Goal: Task Accomplishment & Management: Manage account settings

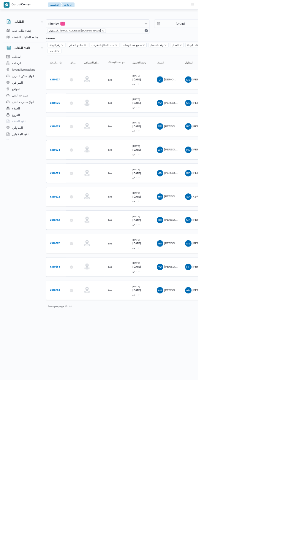
scroll to position [0, 9]
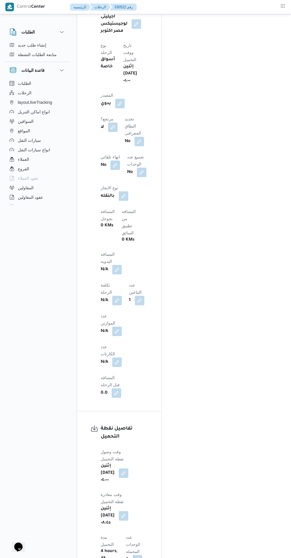
scroll to position [428, 0]
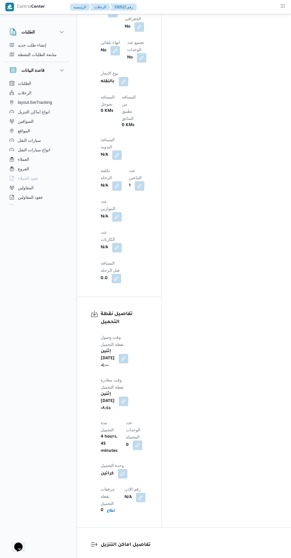
scroll to position [546, 0]
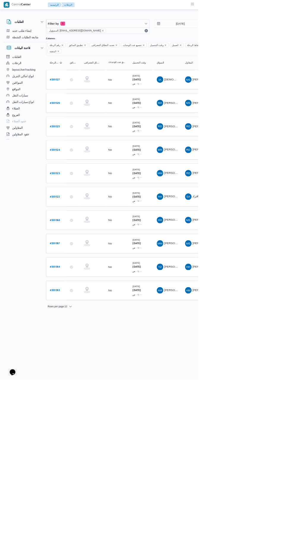
click at [74, 287] on b "# 330522" at bounding box center [80, 289] width 15 height 4
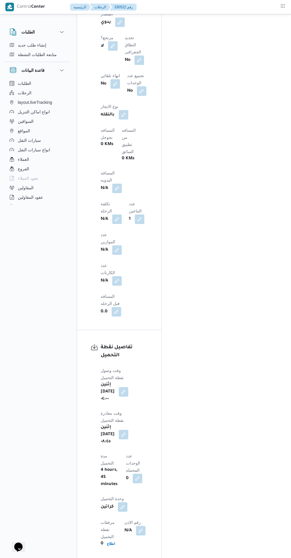
scroll to position [473, 0]
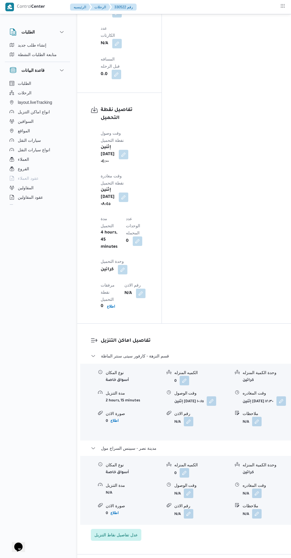
scroll to position [712, 0]
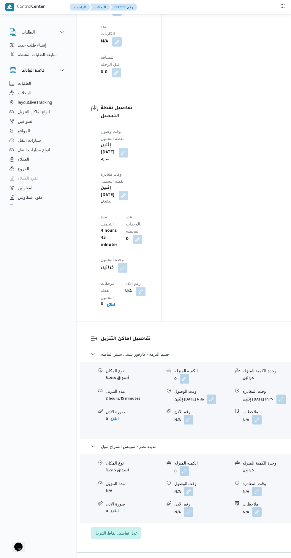
click at [252, 486] on button "button" at bounding box center [256, 490] width 9 height 9
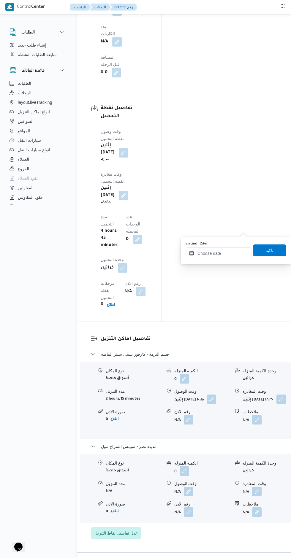
click at [201, 253] on input "وقت المغادره" at bounding box center [218, 253] width 66 height 12
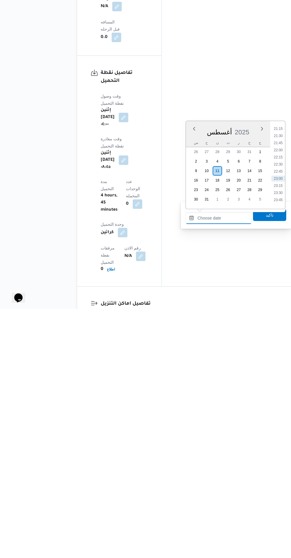
scroll to position [0, 0]
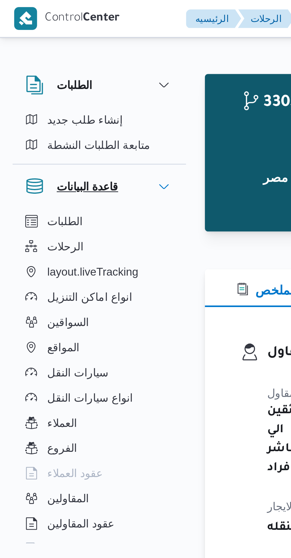
click at [49, 71] on button "قاعدة البيانات" at bounding box center [37, 70] width 56 height 7
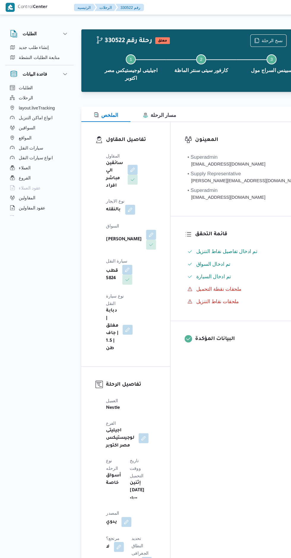
scroll to position [620, 0]
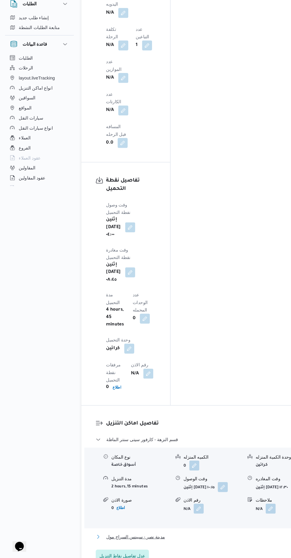
click at [224, 534] on button "مدينة نصر - سبينس السراج مول" at bounding box center [189, 537] width 197 height 7
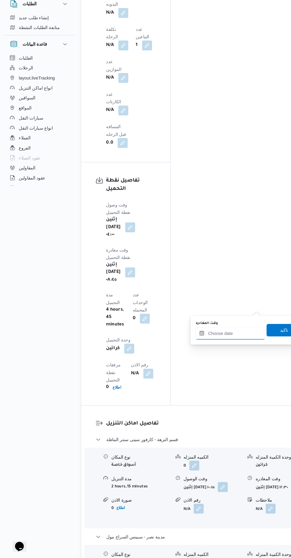
click at [213, 345] on input "وقت المغادره" at bounding box center [218, 345] width 66 height 12
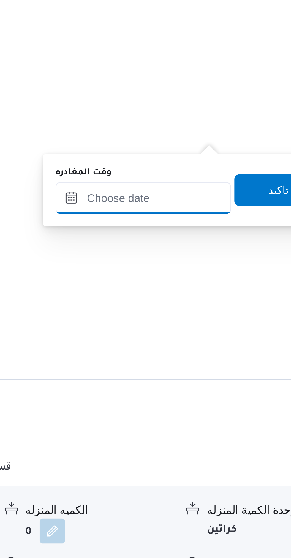
click at [212, 346] on input "وقت المغادره" at bounding box center [218, 345] width 66 height 12
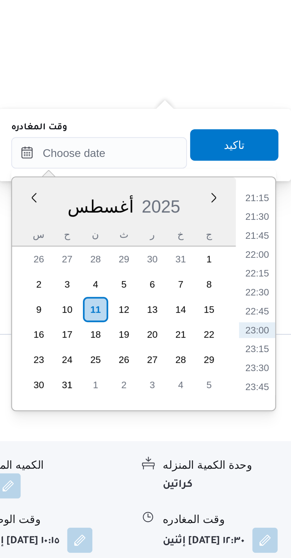
click at [277, 363] on li "21:15" at bounding box center [278, 361] width 14 height 6
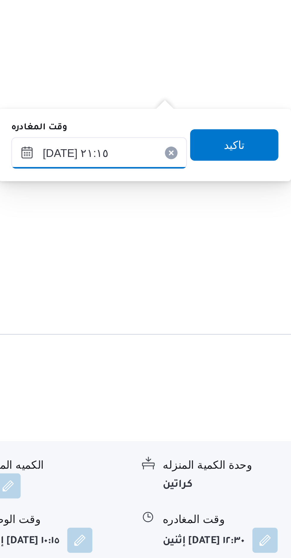
click at [222, 344] on input "[DATE] ٢١:١٥" at bounding box center [218, 345] width 66 height 12
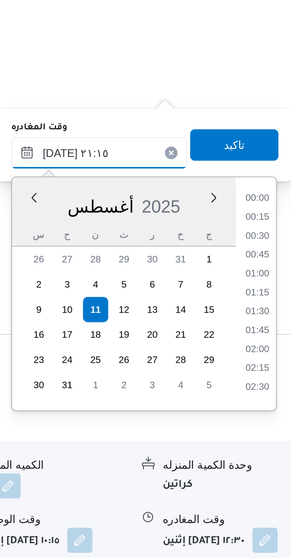
scroll to position [564, 0]
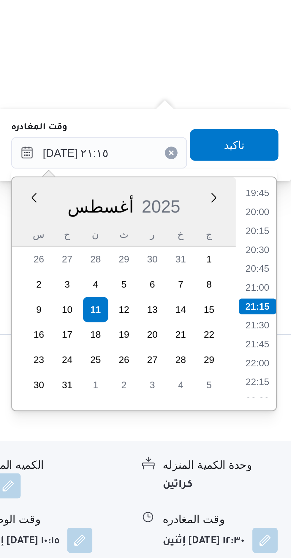
click at [276, 361] on li "19:45" at bounding box center [278, 360] width 14 height 6
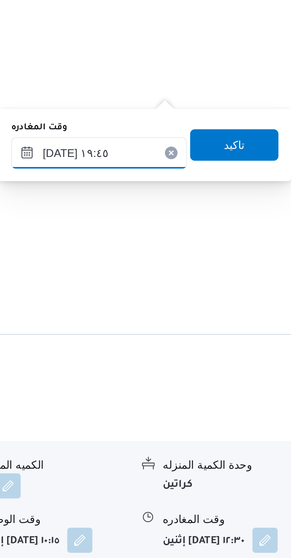
click at [218, 346] on input "١١/٠٨/٢٠٢٥ ١٩:٤٥" at bounding box center [218, 345] width 66 height 12
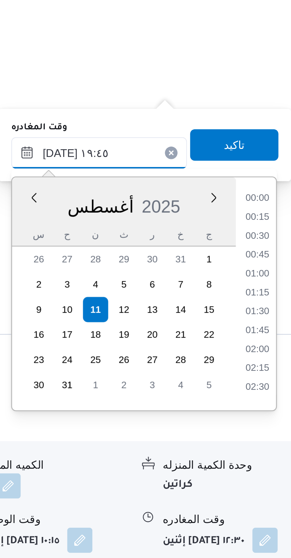
scroll to position [521, 0]
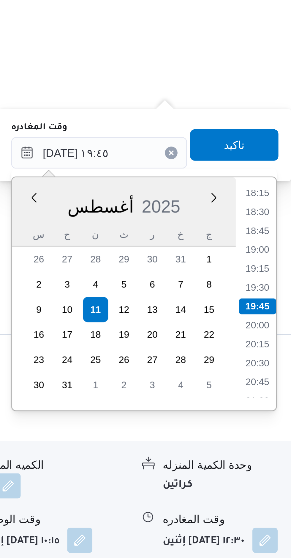
click at [279, 365] on li "18:30" at bounding box center [278, 367] width 14 height 6
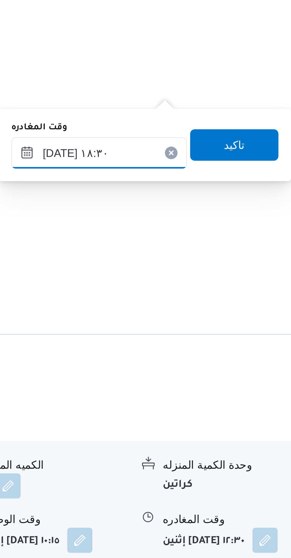
click at [224, 345] on input "١١/٠٨/٢٠٢٥ ١٨:٣٠" at bounding box center [218, 345] width 66 height 12
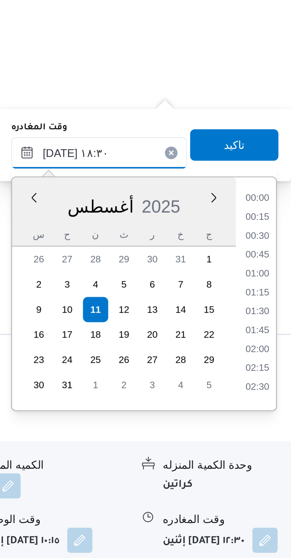
scroll to position [486, 0]
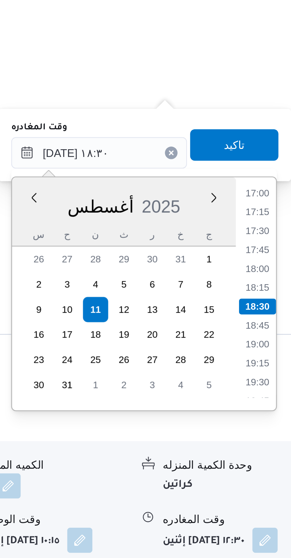
click at [277, 362] on li "17:00" at bounding box center [278, 360] width 14 height 6
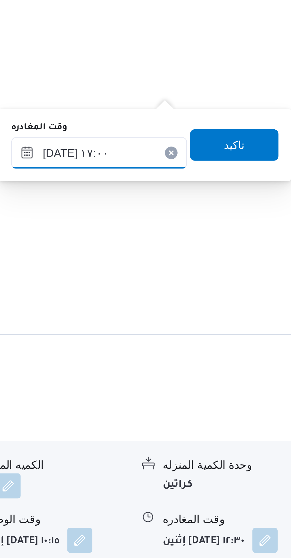
click at [225, 348] on input "١١/٠٨/٢٠٢٥ ١٧:٠٠" at bounding box center [218, 345] width 66 height 12
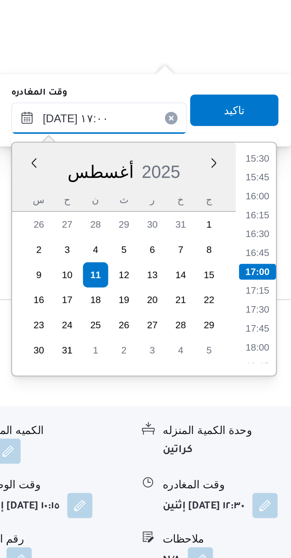
scroll to position [620, 0]
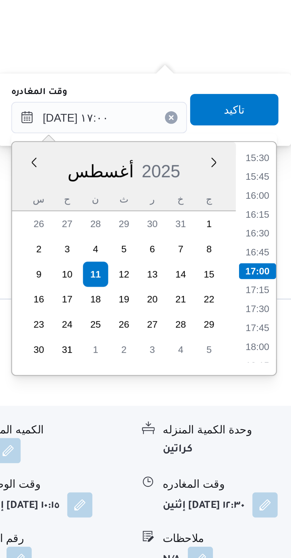
click at [279, 392] on li "16:45" at bounding box center [278, 395] width 14 height 6
type input "١١/٠٨/٢٠٢٥ ١٦:٤٥"
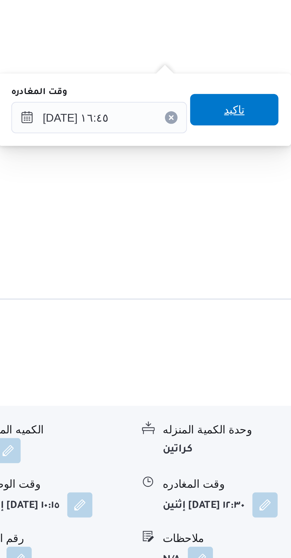
click at [253, 344] on span "تاكيد" at bounding box center [269, 342] width 33 height 12
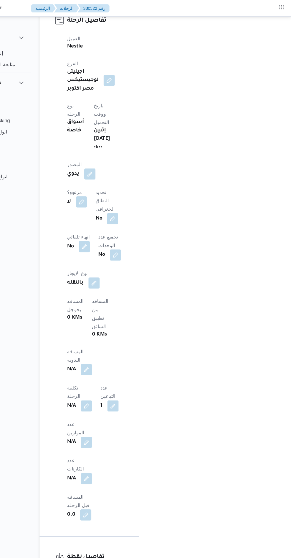
scroll to position [340, 0]
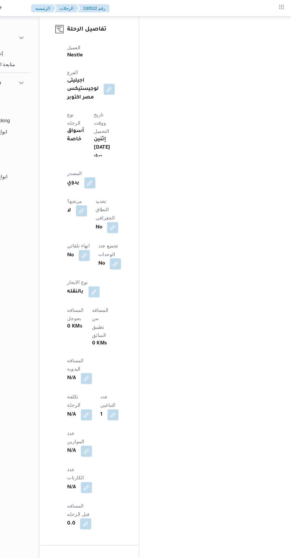
click at [122, 317] on button "button" at bounding box center [116, 321] width 9 height 9
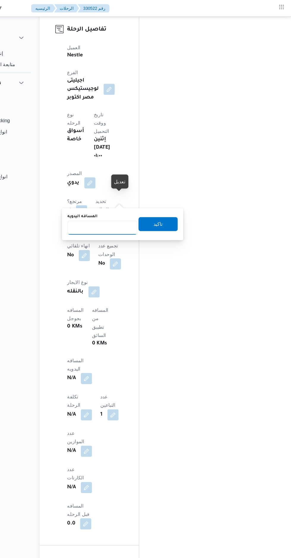
click at [124, 193] on input "المسافه اليدويه" at bounding box center [130, 193] width 59 height 12
type input "98"
click at [166, 192] on span "تاكيد" at bounding box center [177, 190] width 33 height 12
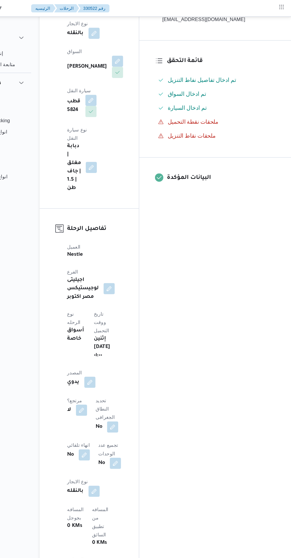
scroll to position [0, 0]
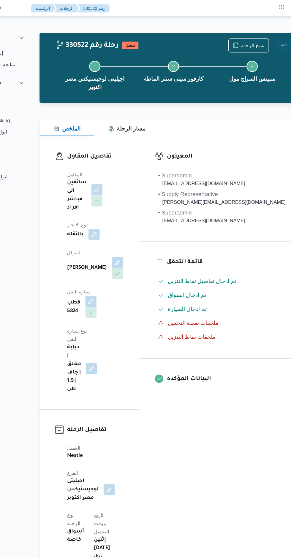
click at [279, 38] on button "Actions" at bounding box center [285, 39] width 12 height 12
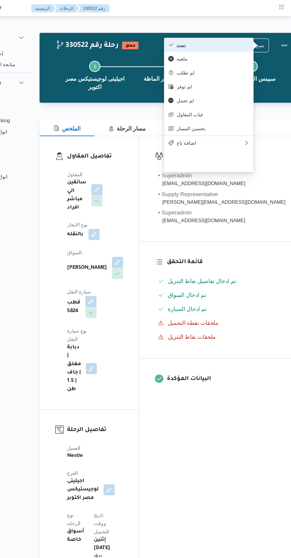
click at [236, 38] on span "تمت" at bounding box center [224, 38] width 62 height 5
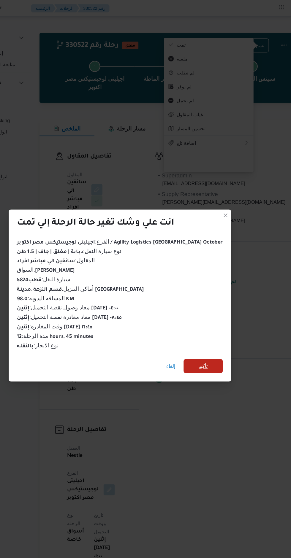
click at [214, 309] on span "تأكيد" at bounding box center [215, 311] width 33 height 12
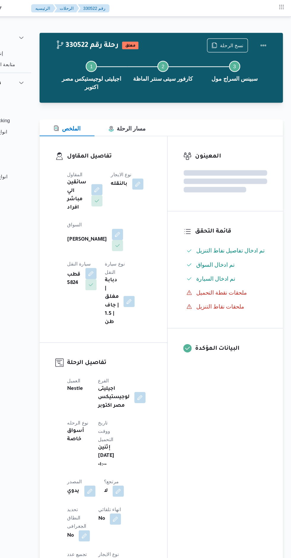
click at [221, 354] on div "المعينون قائمة التحقق تم ادخال تفاصيل نفاط التنزيل تم ادخال السواق تم ادخال الس…" at bounding box center [235, 464] width 98 height 696
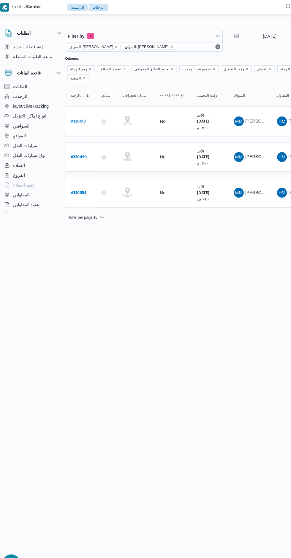
click at [81, 115] on b "# 330518" at bounding box center [80, 117] width 14 height 4
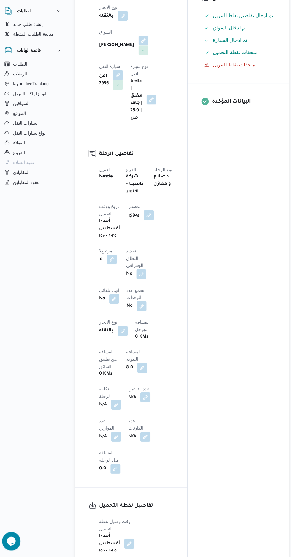
scroll to position [149, 0]
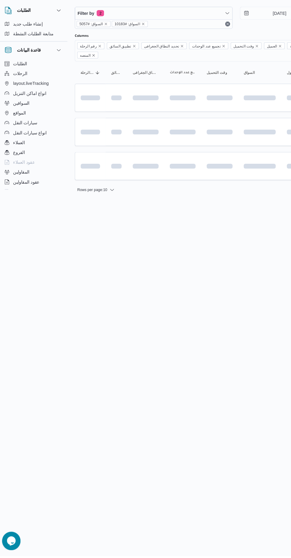
scroll to position [0, 9]
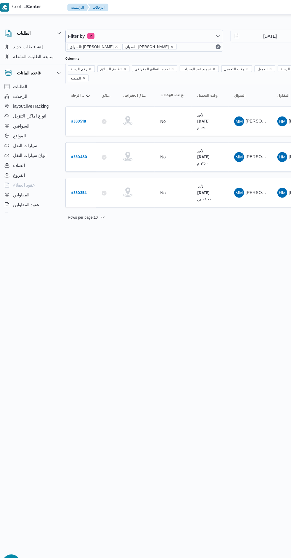
click at [84, 150] on b "# 330450" at bounding box center [81, 152] width 15 height 4
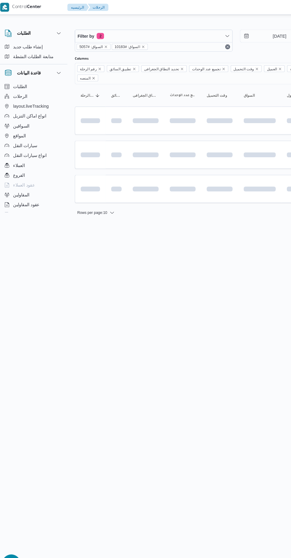
scroll to position [0, 9]
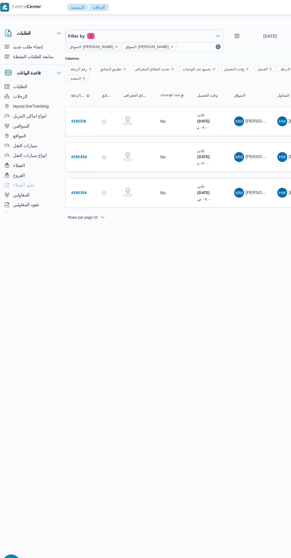
click at [74, 184] on b "# 330354" at bounding box center [81, 186] width 15 height 4
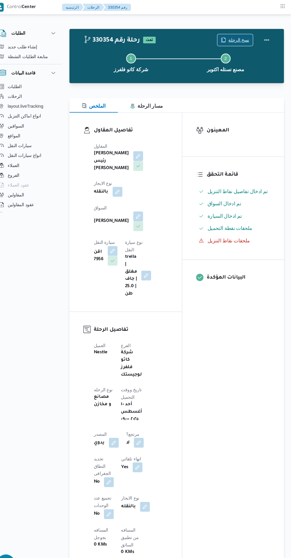
click at [237, 37] on span "نسخ الرحلة" at bounding box center [240, 38] width 20 height 7
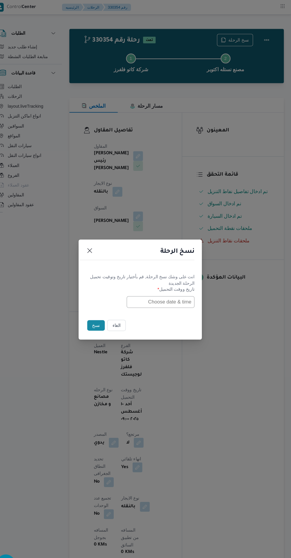
click at [183, 292] on input "text" at bounding box center [164, 290] width 65 height 11
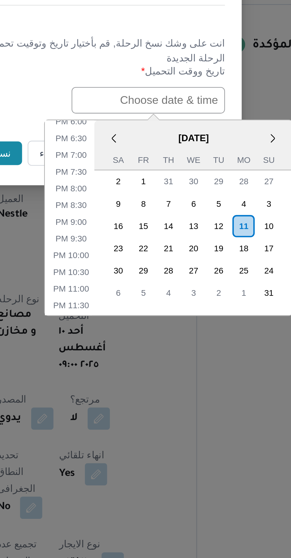
click at [205, 345] on div "11" at bounding box center [205, 344] width 9 height 9
click at [155, 291] on input "11/08/2025 12:00AM" at bounding box center [164, 290] width 65 height 11
type input "11/08/2025 9:00AM"
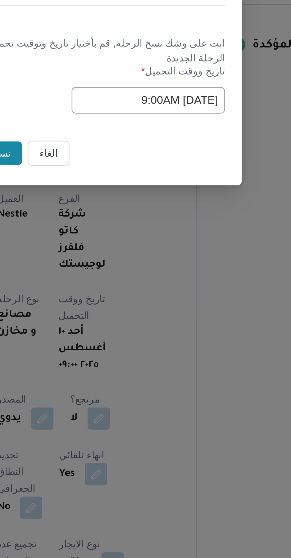
click at [121, 278] on label "تاريخ ووقت التحميل *" at bounding box center [145, 280] width 104 height 9
click at [146, 290] on input "11/08/2025 9:00AM" at bounding box center [164, 290] width 65 height 11
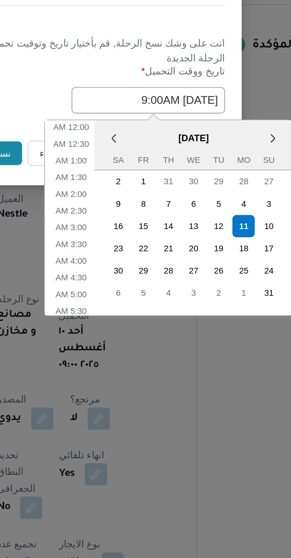
scroll to position [90, 0]
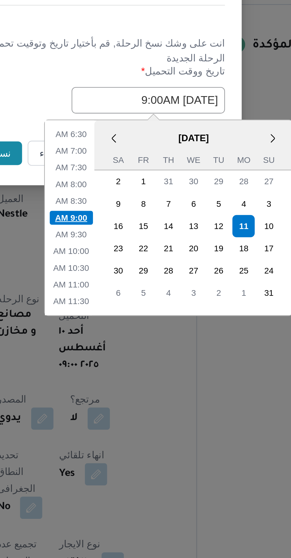
click at [131, 340] on li "9:00 AM" at bounding box center [132, 341] width 18 height 6
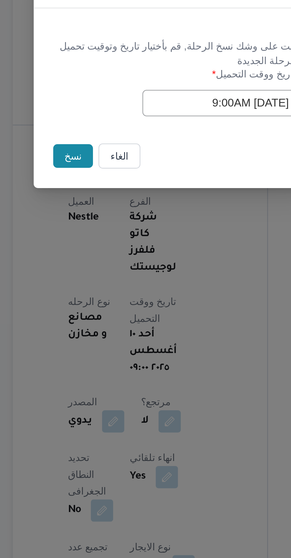
click at [100, 316] on button "نسخ" at bounding box center [102, 313] width 17 height 10
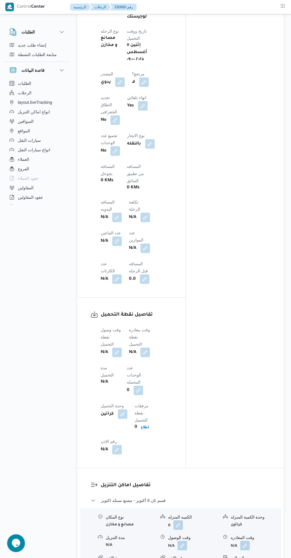
scroll to position [358, 0]
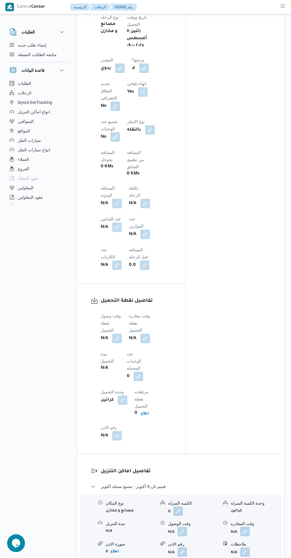
click at [119, 333] on button "button" at bounding box center [116, 337] width 9 height 9
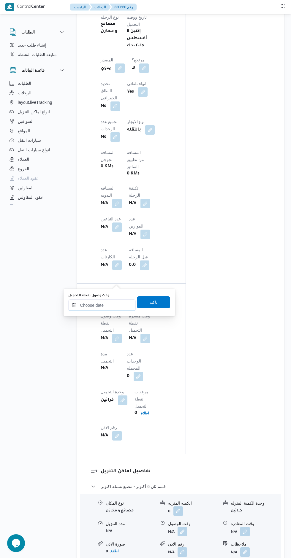
click at [98, 305] on input "وقت وصول نفطة التحميل" at bounding box center [101, 305] width 67 height 12
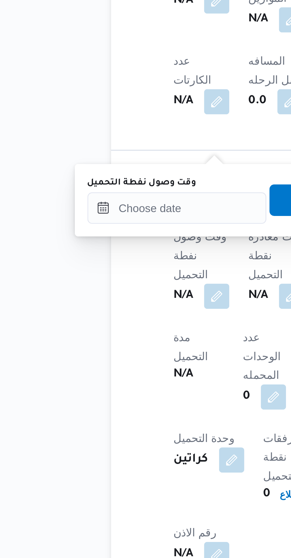
scroll to position [302, 0]
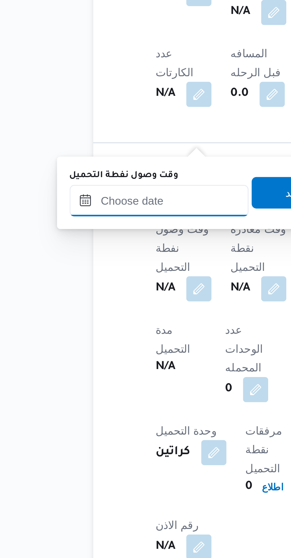
click at [95, 362] on input "وقت وصول نفطة التحميل" at bounding box center [101, 361] width 67 height 12
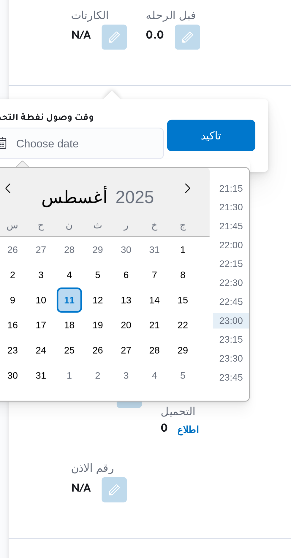
click at [162, 400] on li "22:00" at bounding box center [161, 399] width 14 height 6
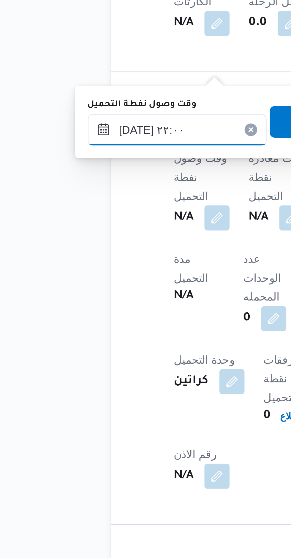
click at [83, 364] on input "[DATE] ٢٢:٠٠" at bounding box center [101, 361] width 67 height 12
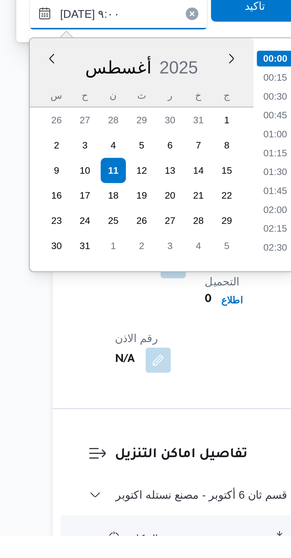
scroll to position [184, 0]
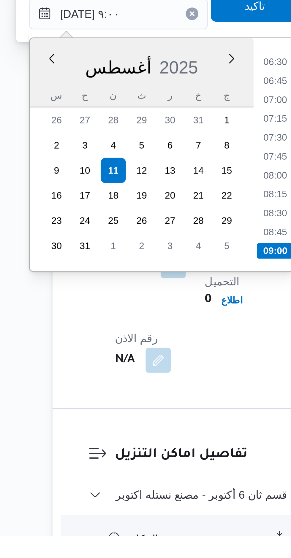
click at [159, 449] on li "09:00" at bounding box center [161, 450] width 14 height 6
type input "١١/٠٨/٢٠٢٥ ٠٩:٠٠"
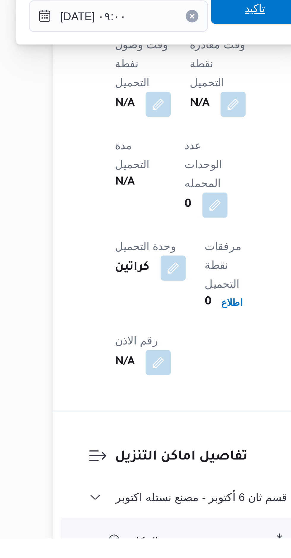
click at [137, 360] on span "تاكيد" at bounding box center [153, 358] width 33 height 12
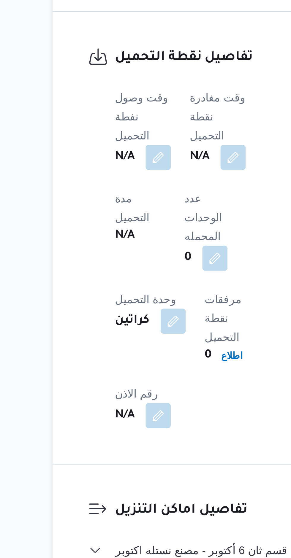
scroll to position [302, 0]
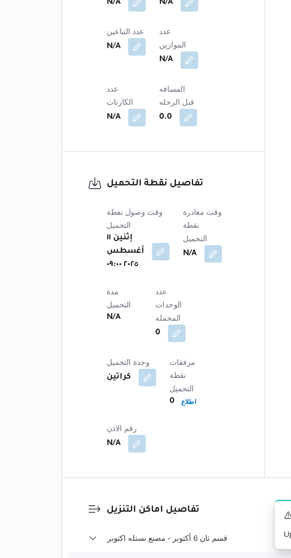
click at [156, 390] on button "button" at bounding box center [157, 394] width 9 height 9
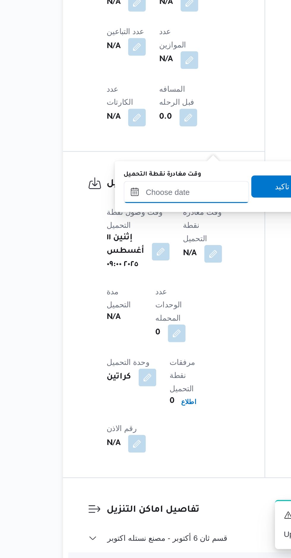
click at [138, 360] on input "وقت مغادرة نقطة التحميل" at bounding box center [143, 361] width 67 height 12
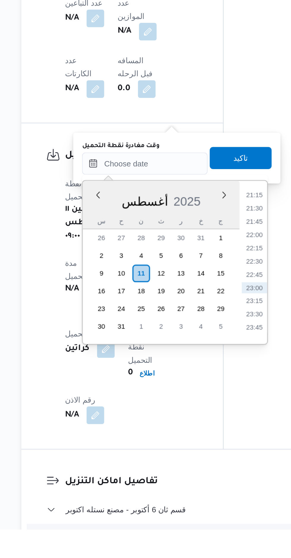
click at [204, 400] on li "22:00" at bounding box center [202, 399] width 14 height 6
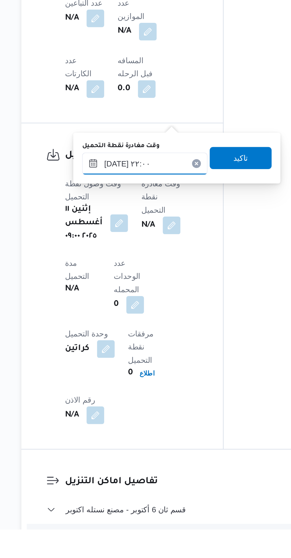
click at [126, 362] on input "[DATE] ٢٢:٠٠" at bounding box center [143, 361] width 67 height 12
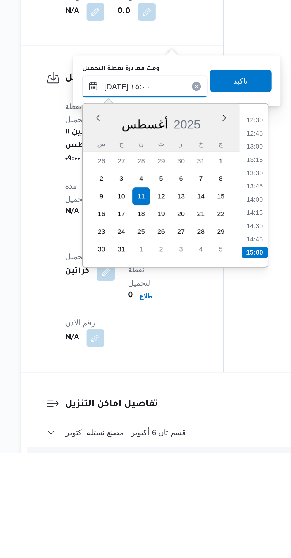
type input "١١/٠٨/٢٠٢٥ ١٥:٠٠"
click at [204, 449] on li "15:00" at bounding box center [202, 450] width 14 height 6
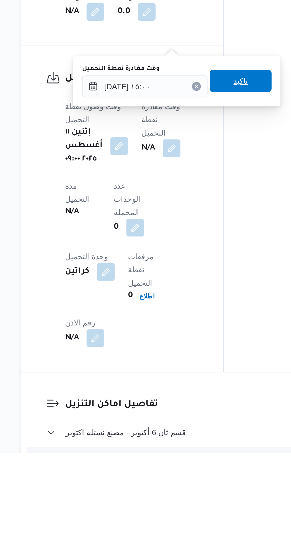
click at [180, 360] on span "تاكيد" at bounding box center [194, 358] width 33 height 12
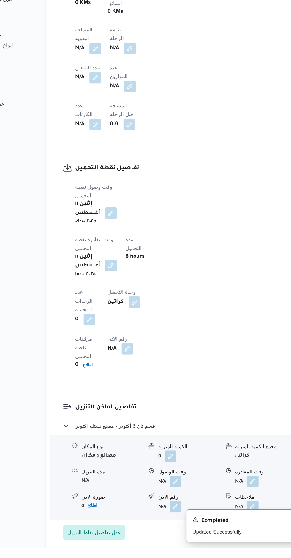
scroll to position [410, 0]
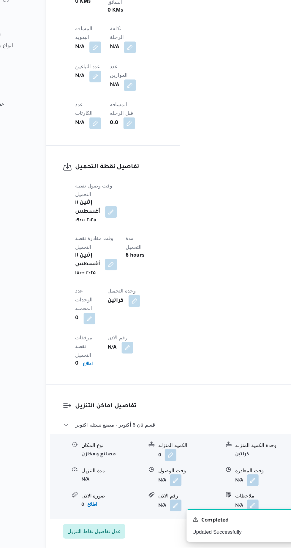
click at [186, 498] on button "button" at bounding box center [181, 502] width 9 height 9
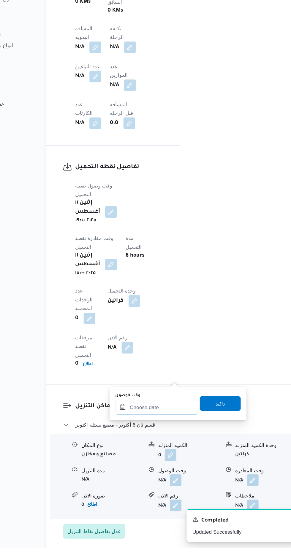
click at [168, 443] on input "وقت الوصول" at bounding box center [166, 444] width 67 height 12
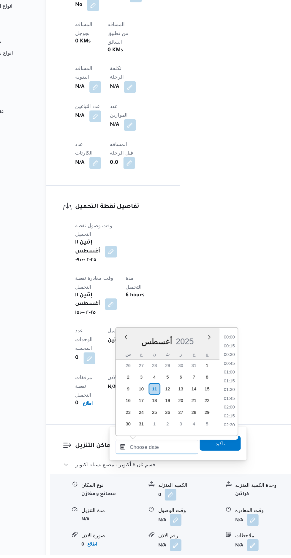
scroll to position [605, 0]
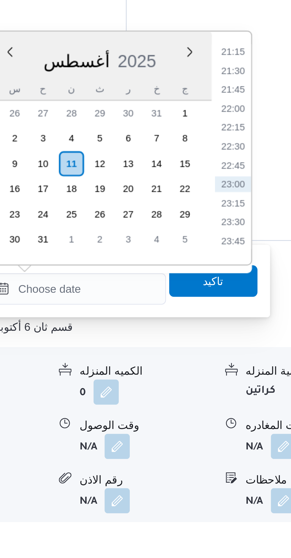
click at [225, 388] on li "21:30" at bounding box center [226, 388] width 14 height 6
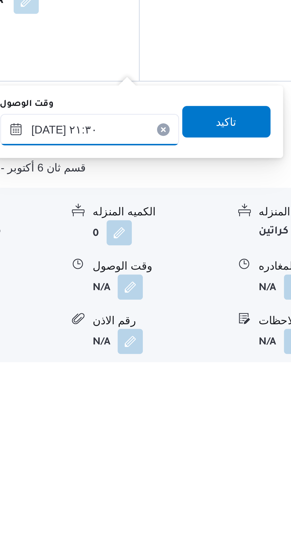
scroll to position [384, 0]
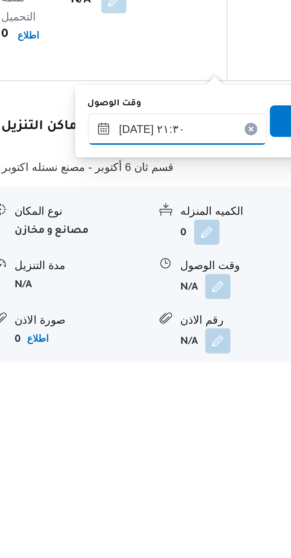
click at [149, 472] on input "[DATE] ٢١:٣٠" at bounding box center [166, 470] width 67 height 12
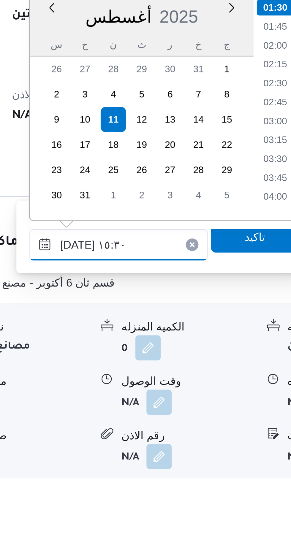
scroll to position [369, 0]
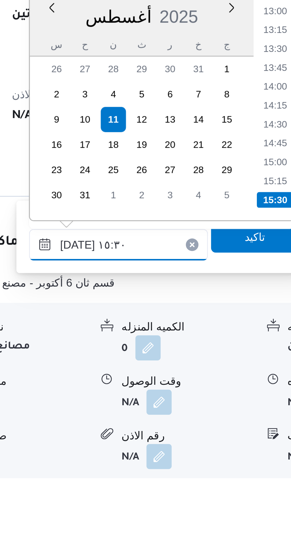
type input "١١/٠٨/٢٠٢٥ ١٥:٣٠"
click at [224, 451] on li "15:30" at bounding box center [226, 453] width 14 height 6
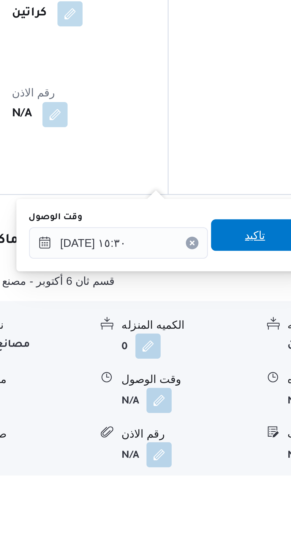
click at [214, 469] on span "تاكيد" at bounding box center [218, 467] width 8 height 7
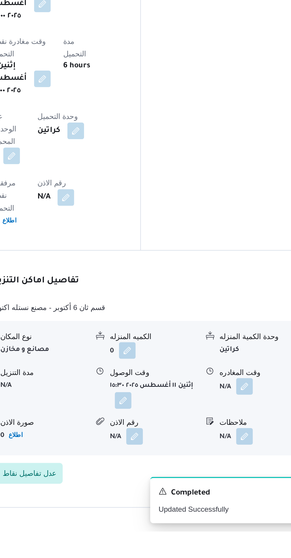
scroll to position [438, 0]
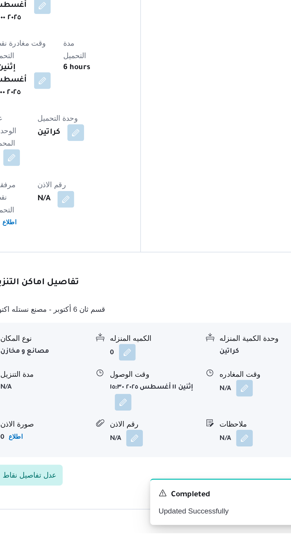
click at [248, 470] on button "button" at bounding box center [244, 474] width 9 height 9
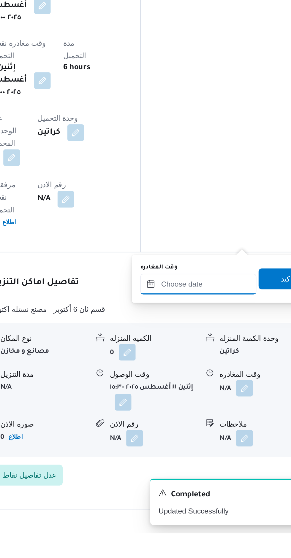
click at [218, 417] on input "وقت المغادره" at bounding box center [218, 416] width 66 height 12
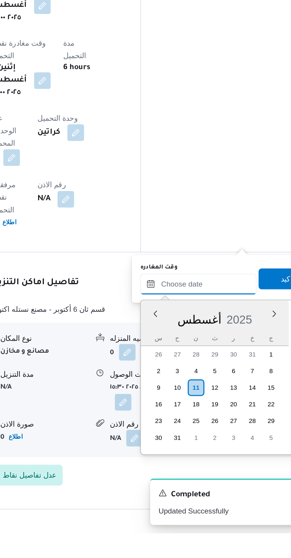
scroll to position [0, 0]
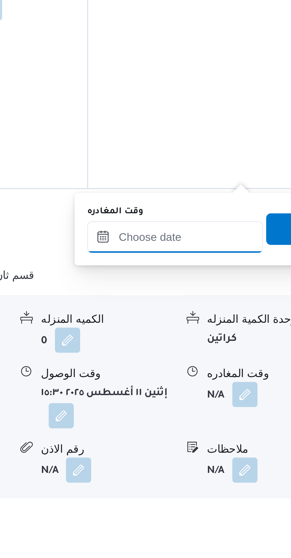
click at [230, 425] on input "وقت المغادره" at bounding box center [218, 427] width 66 height 12
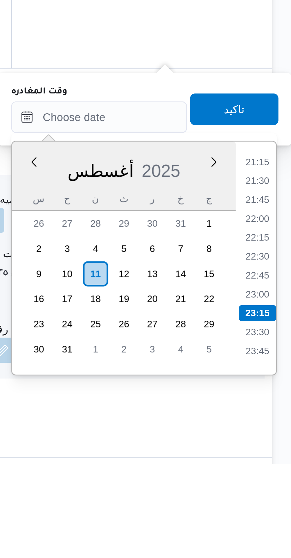
click at [278, 444] on li "21:15" at bounding box center [278, 444] width 14 height 6
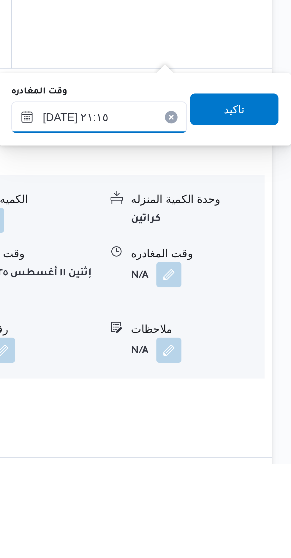
click at [216, 428] on input "[DATE] ٢١:١٥" at bounding box center [218, 427] width 66 height 12
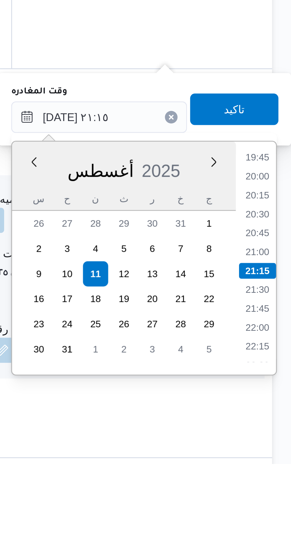
click at [280, 445] on li "19:45" at bounding box center [278, 442] width 14 height 6
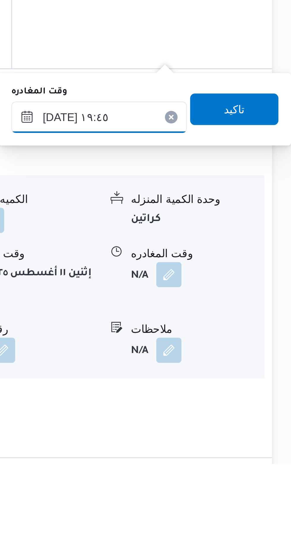
click at [219, 430] on input "[DATE] ١٩:٤٥" at bounding box center [218, 427] width 66 height 12
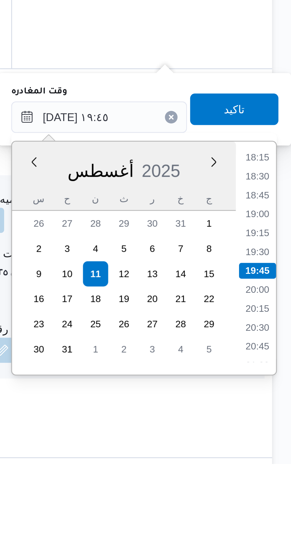
click at [279, 444] on li "18:15" at bounding box center [278, 442] width 14 height 6
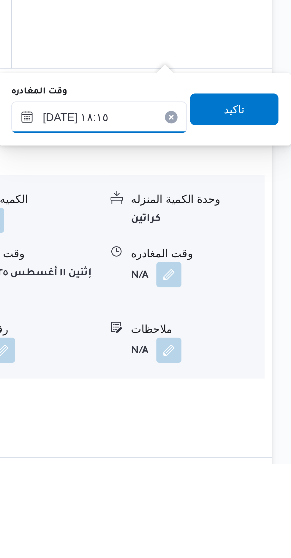
click at [216, 428] on input "١١/٠٨/٢٠٢٥ ١٨:١٥" at bounding box center [218, 427] width 66 height 12
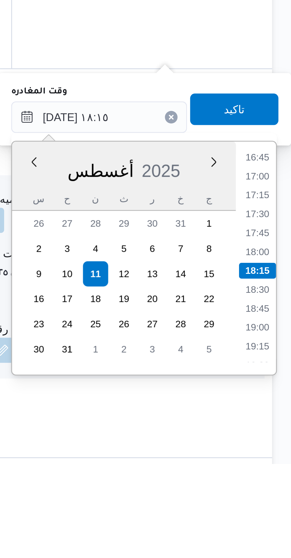
click at [280, 450] on li "17:00" at bounding box center [278, 449] width 14 height 6
type input "١١/٠٨/٢٠٢٥ ١٧:٠٠"
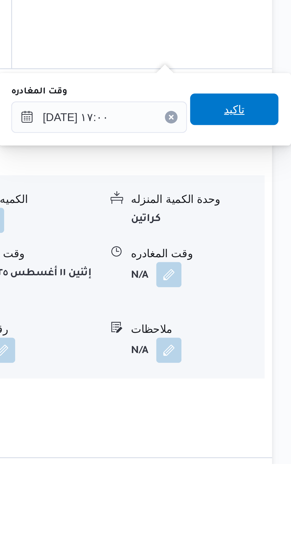
click at [277, 427] on span "تاكيد" at bounding box center [269, 424] width 33 height 12
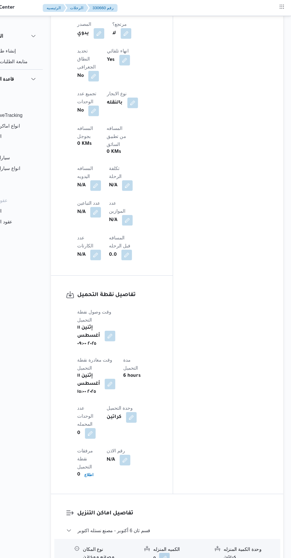
click at [122, 160] on button "button" at bounding box center [116, 164] width 9 height 9
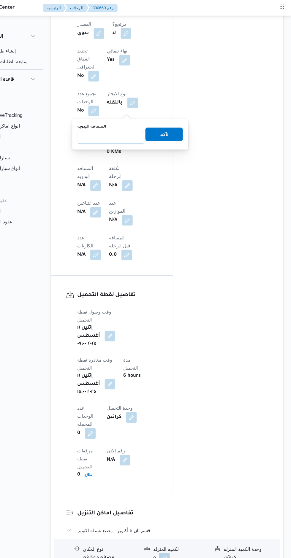
click at [128, 122] on input "المسافه اليدويه" at bounding box center [130, 122] width 59 height 12
type input "8"
click at [161, 119] on span "تاكيد" at bounding box center [177, 119] width 33 height 12
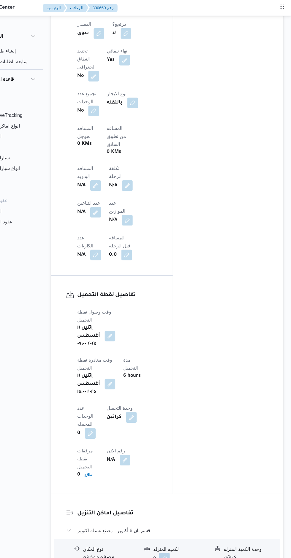
click at [219, 310] on div "المعينون قائمة التحقق تم ادخال تفاصيل نفاط التنزيل تم ادخال السواق تم ادخال الس…" at bounding box center [235, 75] width 98 height 727
click at [115, 420] on b "اطلاع" at bounding box center [111, 422] width 8 height 4
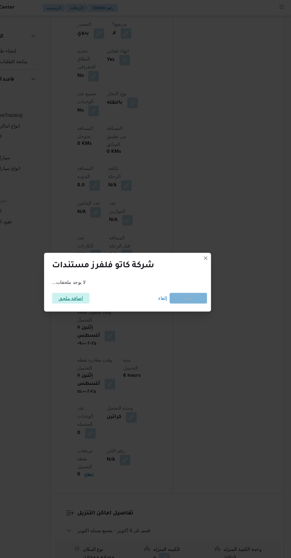
click at [100, 264] on span "اضافة ملحق" at bounding box center [95, 264] width 22 height 9
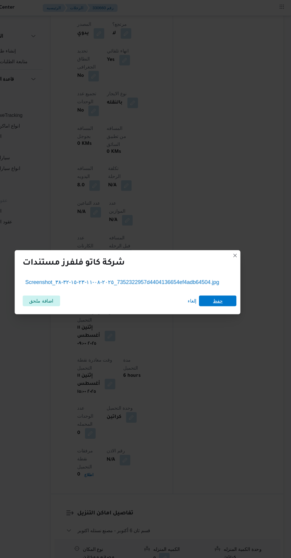
click at [219, 266] on span "حفظ" at bounding box center [225, 267] width 33 height 9
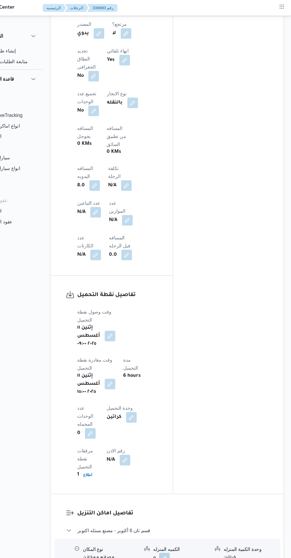
click at [138, 404] on button "button" at bounding box center [142, 408] width 9 height 9
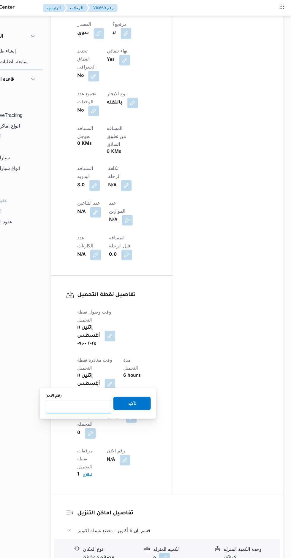
click at [111, 362] on input "رقم الاذن" at bounding box center [101, 361] width 59 height 12
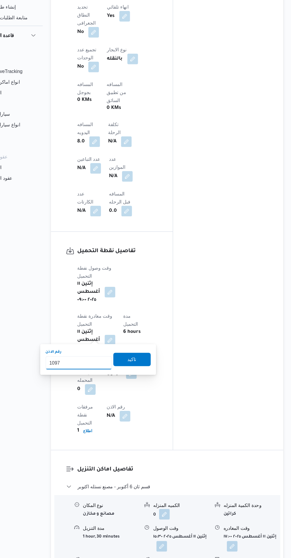
type input "10979"
click at [154, 356] on span "تاكيد" at bounding box center [149, 358] width 33 height 12
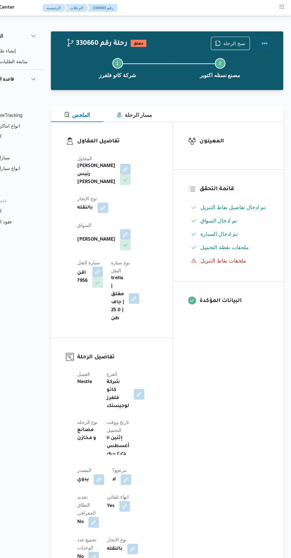
click at [268, 36] on button "Actions" at bounding box center [267, 39] width 12 height 12
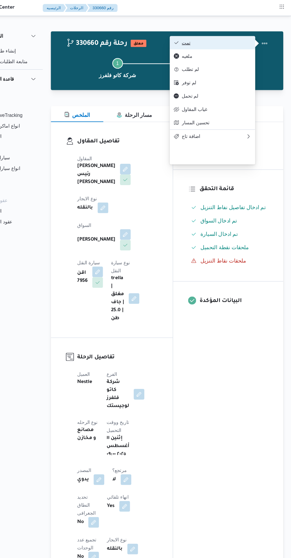
click at [241, 38] on span "تمت" at bounding box center [224, 38] width 62 height 5
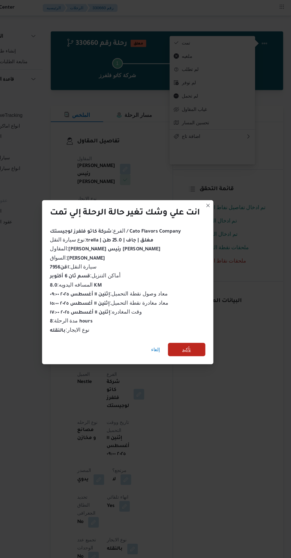
click at [212, 308] on span "تأكيد" at bounding box center [197, 311] width 33 height 12
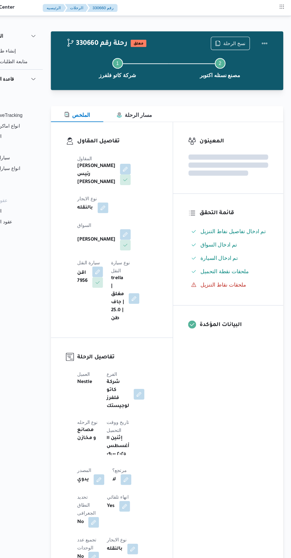
click at [233, 358] on div "المعينون قائمة التحقق تم ادخال تفاصيل نفاط التنزيل تم ادخال السواق تم ادخال الس…" at bounding box center [235, 471] width 98 height 727
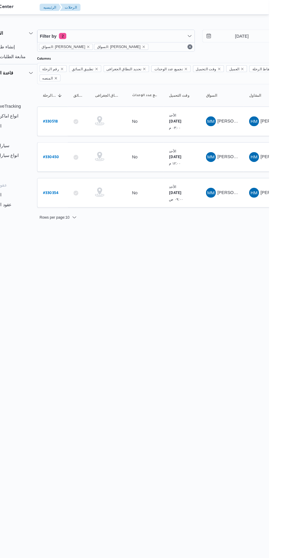
scroll to position [0, 9]
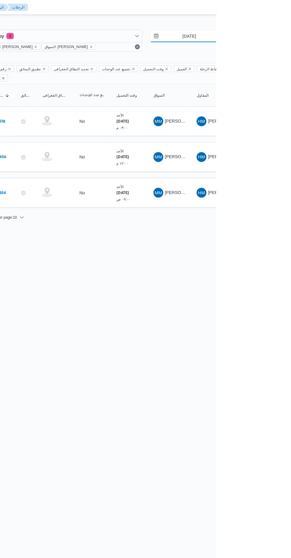
click at [269, 35] on input "10/8/2025" at bounding box center [260, 35] width 67 height 12
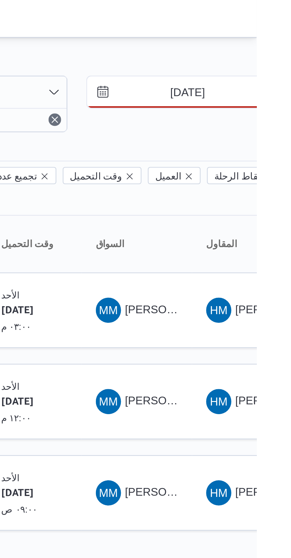
click at [266, 35] on input "16/8/2025" at bounding box center [260, 35] width 67 height 12
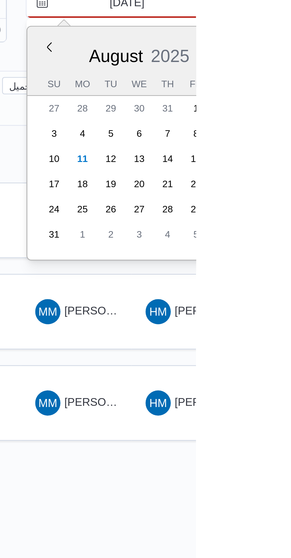
type input "9/8/2025"
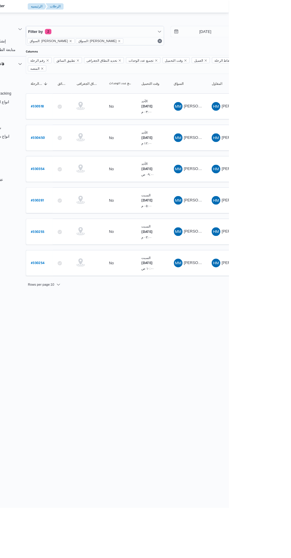
scroll to position [0, 9]
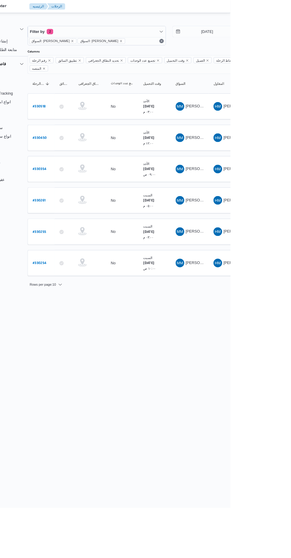
click at [81, 287] on b "# 330254" at bounding box center [81, 289] width 15 height 4
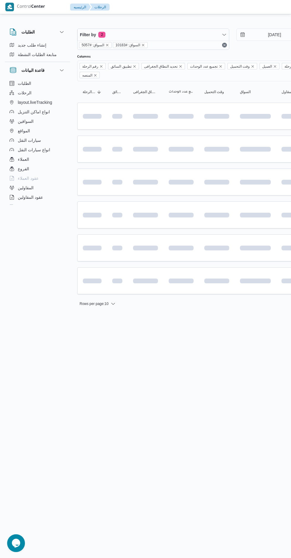
scroll to position [0, 9]
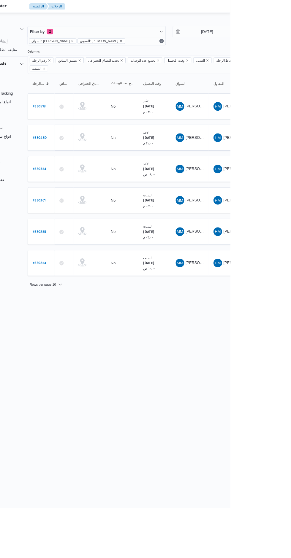
click at [74, 253] on b "# 330255" at bounding box center [81, 255] width 15 height 4
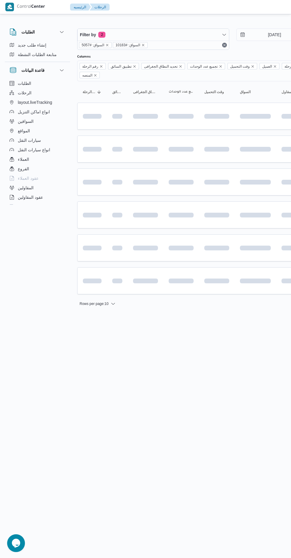
scroll to position [0, 9]
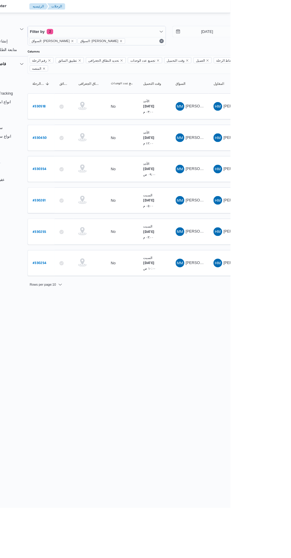
click at [74, 218] on b "# 330261" at bounding box center [81, 220] width 14 height 4
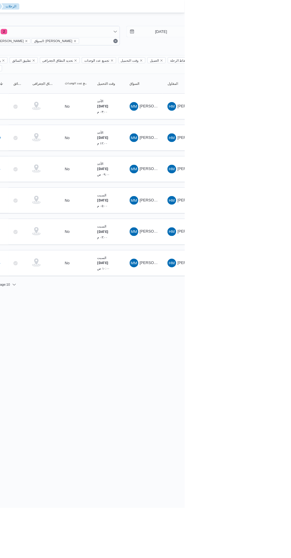
scroll to position [0, 9]
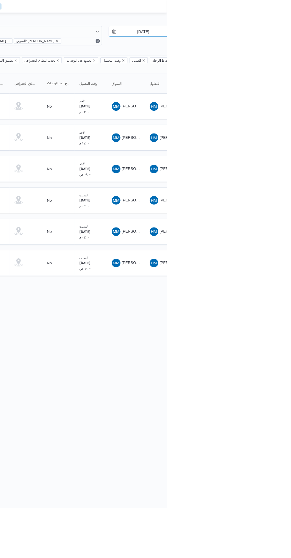
click at [252, 35] on input "9/8/2025" at bounding box center [260, 35] width 67 height 12
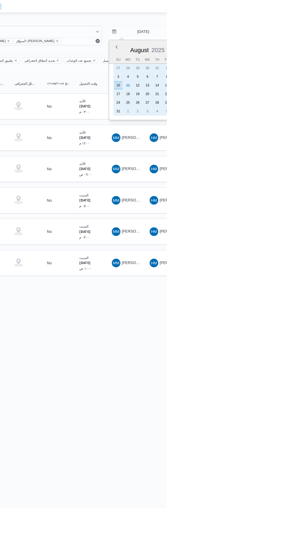
click at [246, 95] on div "11" at bounding box center [247, 93] width 9 height 9
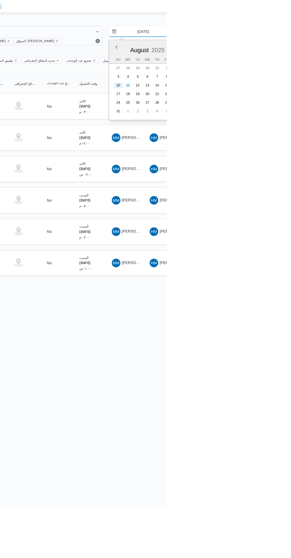
type input "[DATE]"
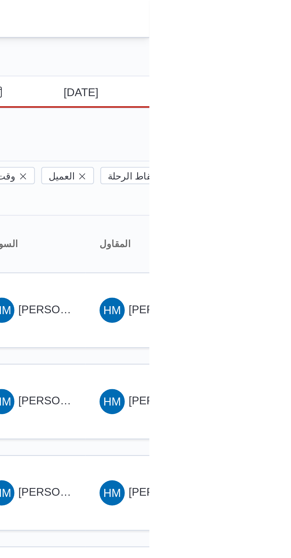
scroll to position [0, 9]
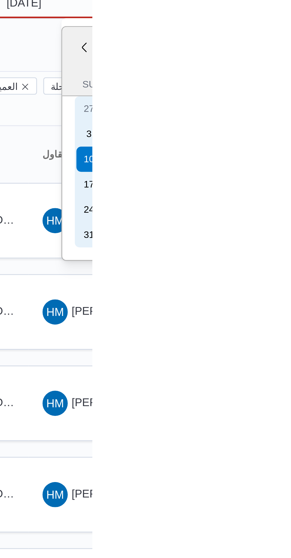
type input "[DATE]"
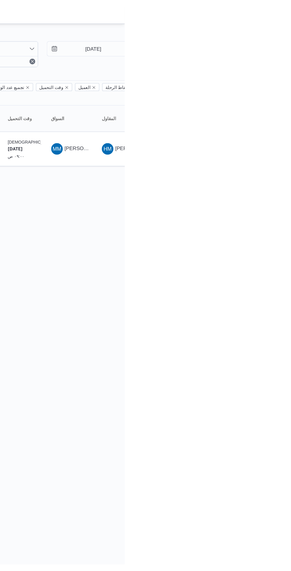
scroll to position [0, 9]
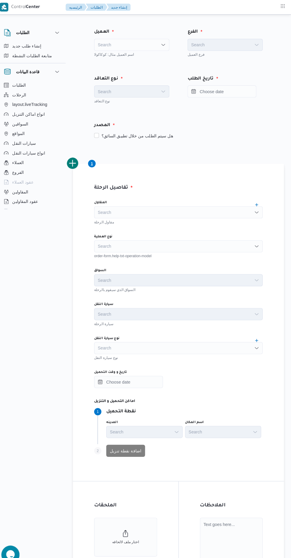
click at [113, 45] on div "Search" at bounding box center [135, 44] width 74 height 12
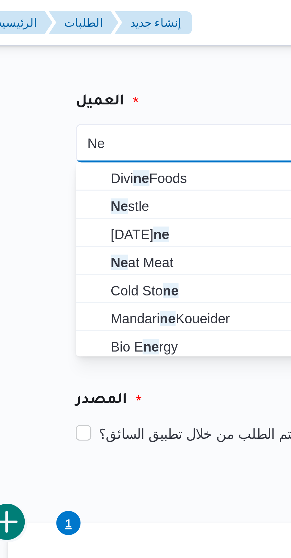
type input "Ne"
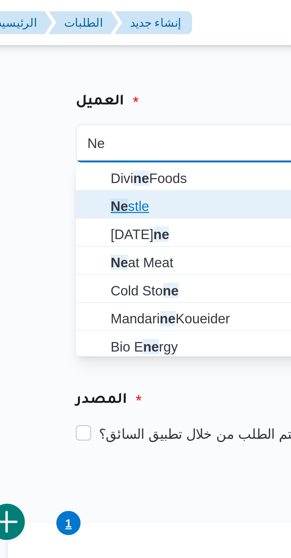
click at [109, 65] on mark "Ne" at bounding box center [110, 63] width 5 height 5
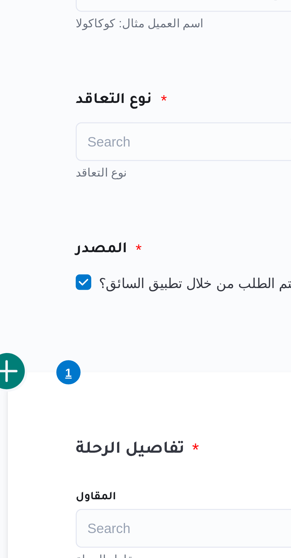
click at [110, 91] on div "Search" at bounding box center [135, 90] width 74 height 12
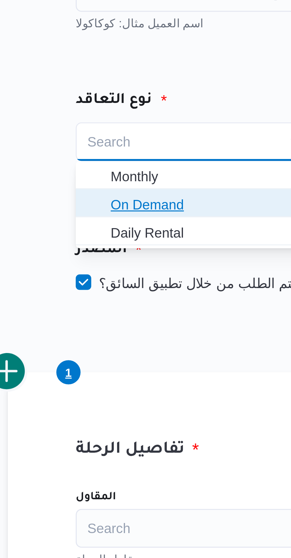
click at [109, 108] on span "On Demand" at bounding box center [137, 108] width 59 height 7
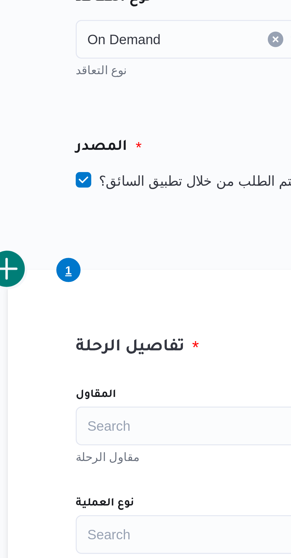
click at [113, 134] on label "هل سيتم الطلب من خلال تطبيق السائق؟" at bounding box center [136, 132] width 77 height 7
checkbox input "false"
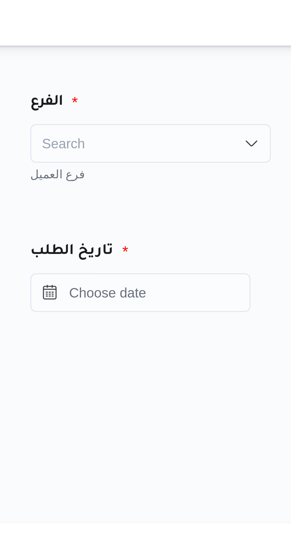
click at [208, 45] on div "Search" at bounding box center [226, 44] width 74 height 12
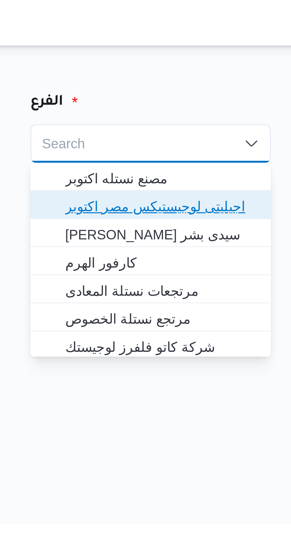
click at [209, 63] on span "اجيليتى لوجيستيكس مصر اكتوبر" at bounding box center [229, 63] width 59 height 7
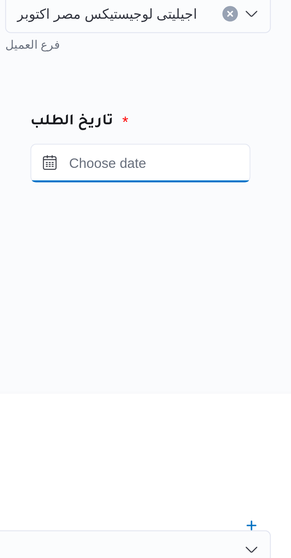
click at [218, 90] on input "Press the down key to open a popover containing a calendar." at bounding box center [222, 90] width 67 height 12
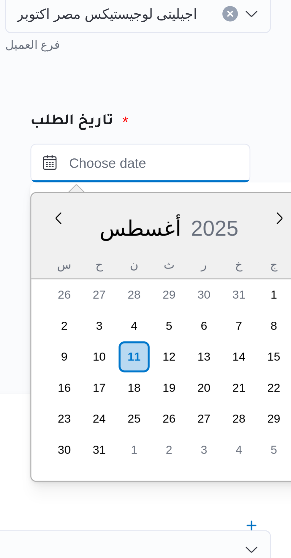
scroll to position [604, 0]
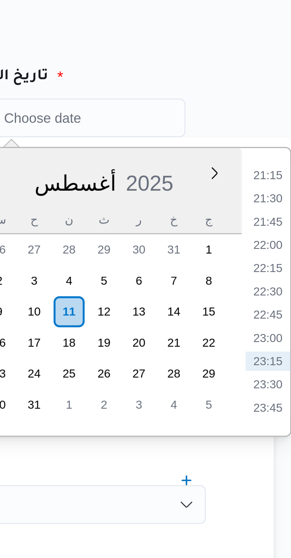
click at [281, 108] on li "21:15" at bounding box center [282, 107] width 14 height 6
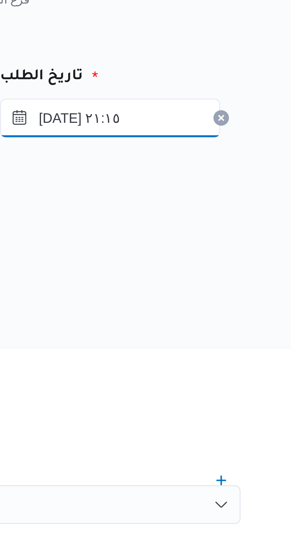
click at [218, 89] on input "١١/٠٨/٢٠٢٥ ٢١:١٥" at bounding box center [222, 90] width 67 height 12
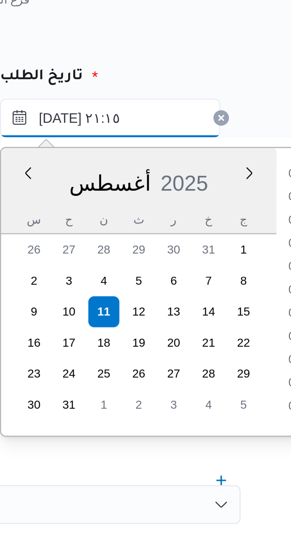
scroll to position [564, 0]
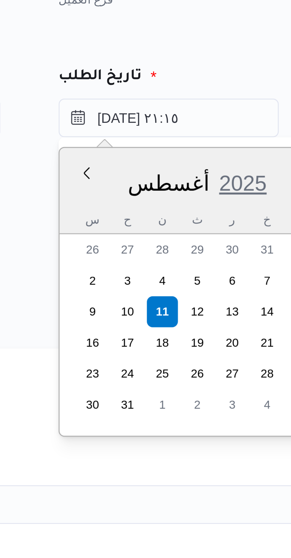
click at [280, 108] on span "2025" at bounding box center [276, 109] width 15 height 7
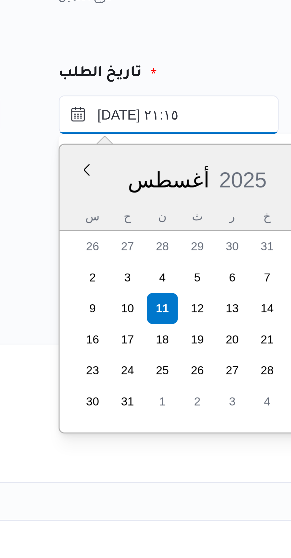
click at [256, 91] on input "١١/٠٨/٢٠٢٥ ٢١:١٥" at bounding box center [252, 90] width 67 height 12
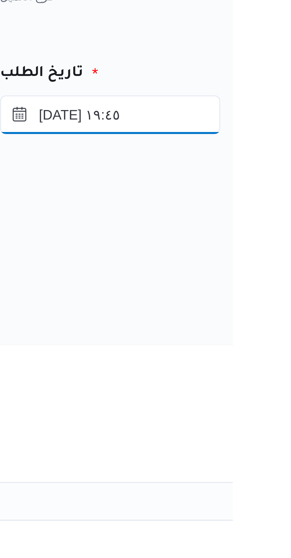
click at [260, 89] on input "١١/٠٨/٢٠٢٥ ١٩:٤٥" at bounding box center [252, 90] width 67 height 12
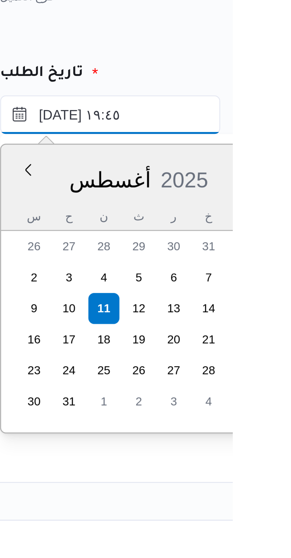
scroll to position [521, 0]
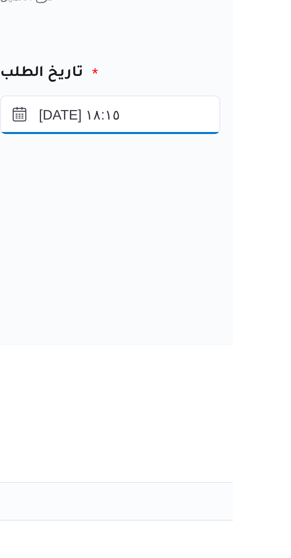
click at [261, 90] on input "١١/٠٨/٢٠٢٥ ١٨:١٥" at bounding box center [252, 90] width 67 height 12
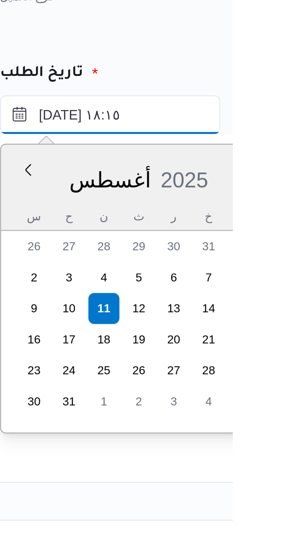
scroll to position [478, 0]
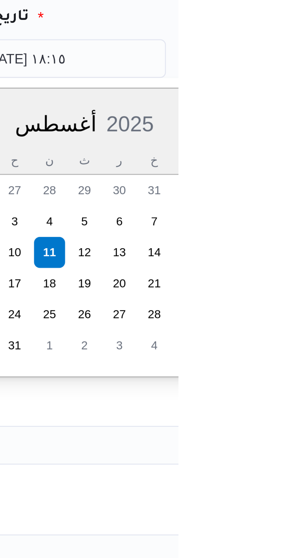
type input "١١/٠٨/٢٠٢٥ ١٨:٠٠"
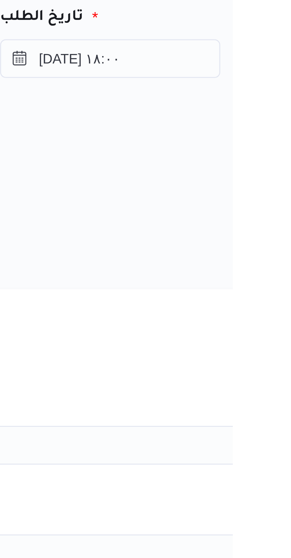
click at [246, 113] on div "المصدر هل سيتم الطلب من خلال تطبيق السائق؟" at bounding box center [210, 127] width 243 height 35
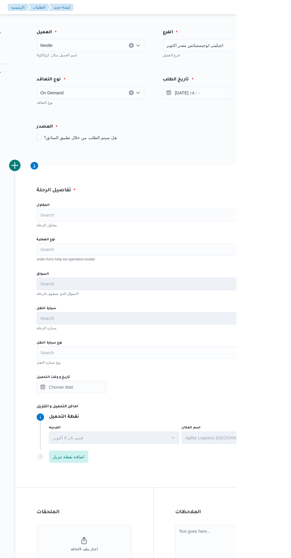
click at [125, 205] on div "Search" at bounding box center [210, 208] width 225 height 12
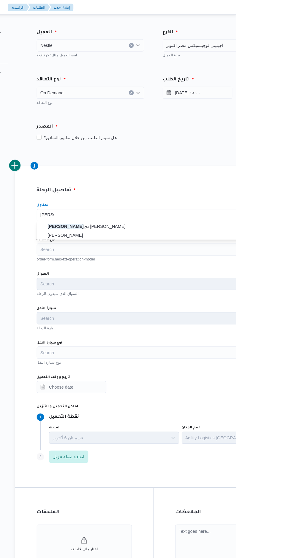
scroll to position [0, 0]
type input "هانى مجد"
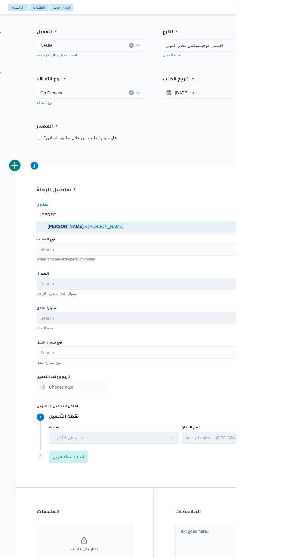
click at [124, 218] on span "هانى مجد ى رئيس احمد" at bounding box center [213, 218] width 211 height 7
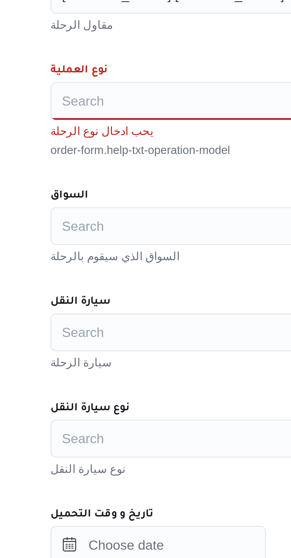
click at [112, 241] on div "Search" at bounding box center [210, 241] width 225 height 12
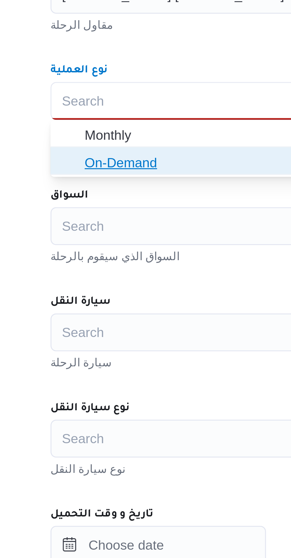
click at [108, 263] on span "On-Demand" at bounding box center [210, 260] width 221 height 9
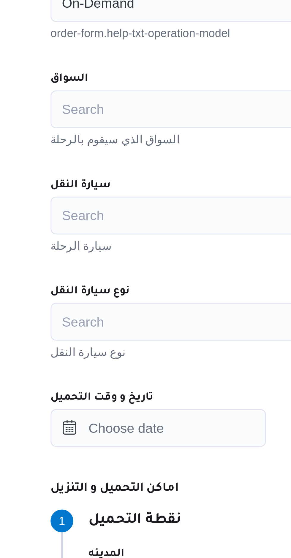
click at [108, 275] on div "Search" at bounding box center [210, 274] width 225 height 12
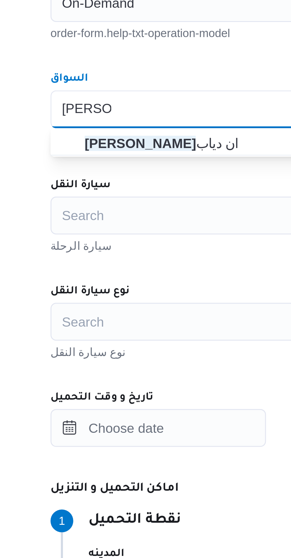
type input "محمد مرو"
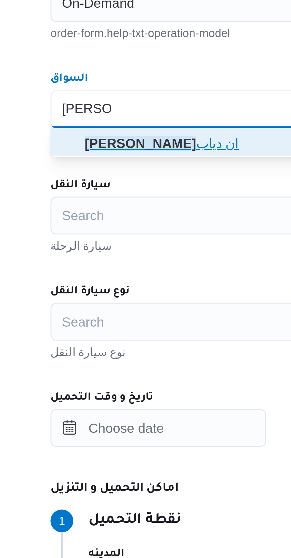
click at [106, 284] on span "محمد مرو ان دياب" at bounding box center [210, 284] width 221 height 9
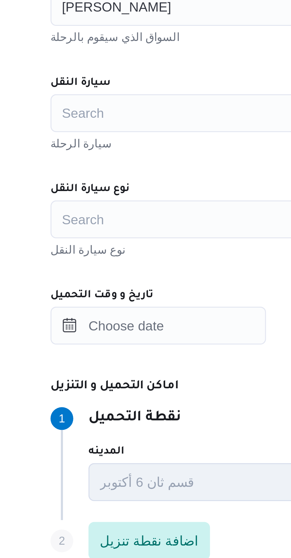
click at [111, 308] on div "Search" at bounding box center [210, 307] width 225 height 12
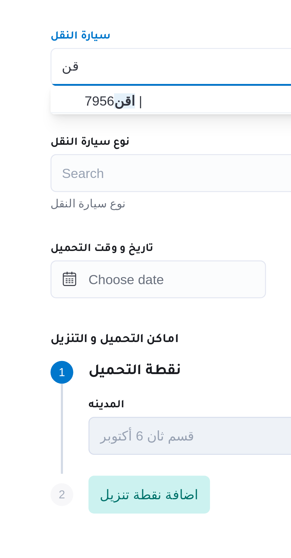
type input "اقن"
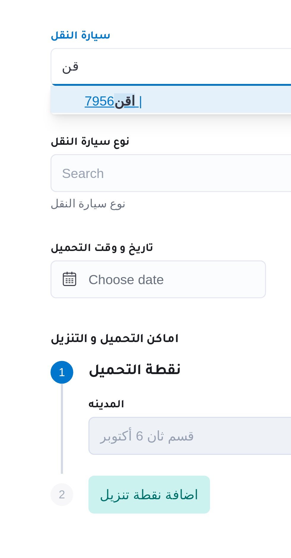
click at [107, 319] on span "اقن 7956 |" at bounding box center [210, 317] width 221 height 9
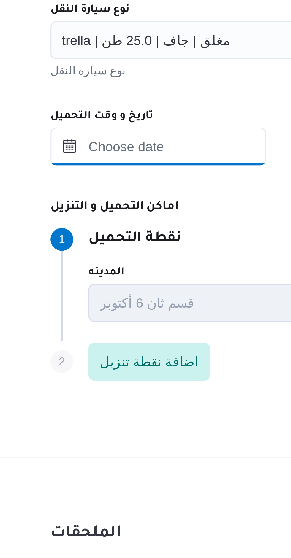
click at [121, 376] on input "تاريخ و وقت التحميل" at bounding box center [131, 374] width 67 height 12
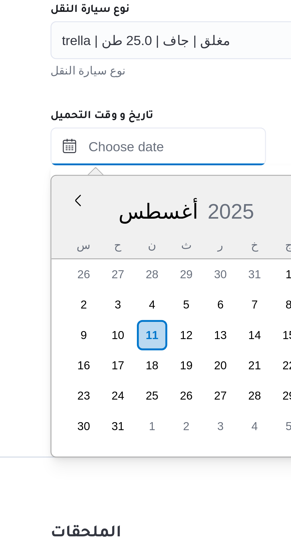
scroll to position [605, 0]
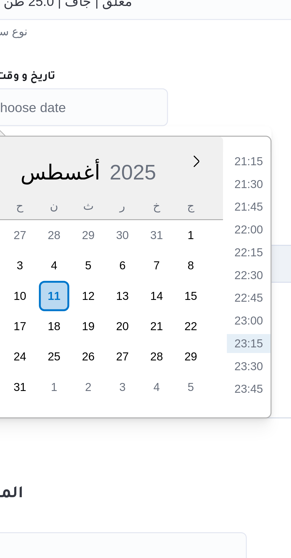
click at [187, 390] on li "21:15" at bounding box center [190, 391] width 14 height 6
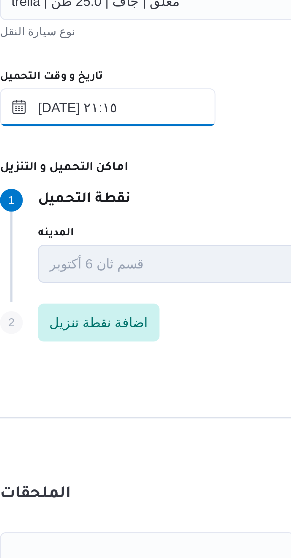
click at [141, 376] on input "١١/٠٨/٢٠٢٥ ٢١:١٥" at bounding box center [131, 374] width 67 height 12
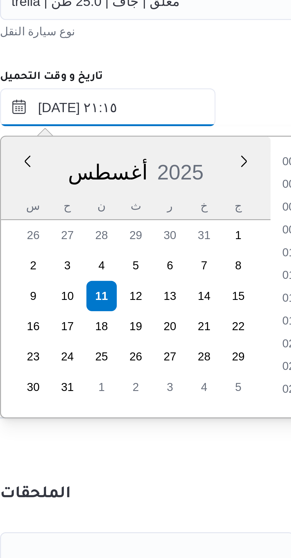
scroll to position [564, 0]
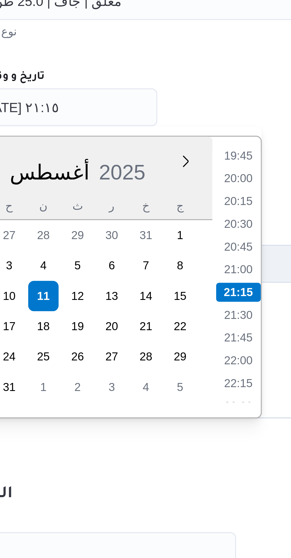
click at [189, 389] on li "19:45" at bounding box center [190, 389] width 14 height 6
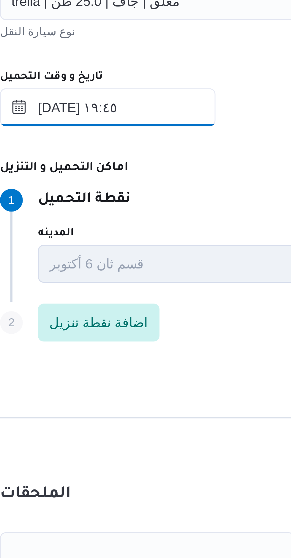
click at [142, 375] on input "١١/٠٨/٢٠٢٥ ١٩:٤٥" at bounding box center [131, 374] width 67 height 12
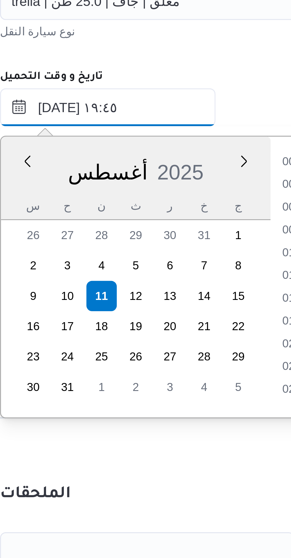
scroll to position [521, 0]
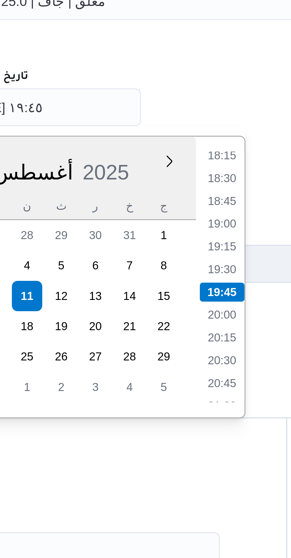
click at [187, 389] on li "18:15" at bounding box center [190, 389] width 14 height 6
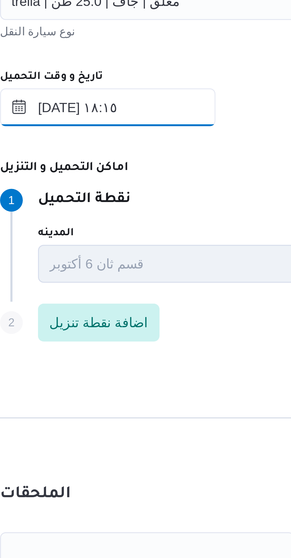
click at [144, 376] on input "١١/٠٨/٢٠٢٥ ١٨:١٥" at bounding box center [131, 374] width 67 height 12
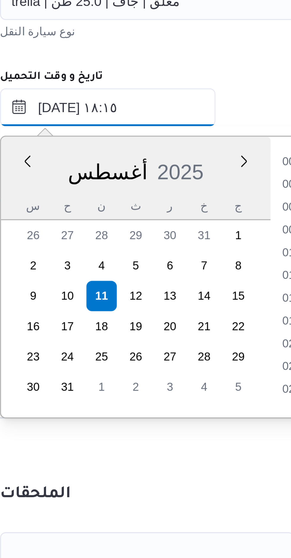
scroll to position [478, 0]
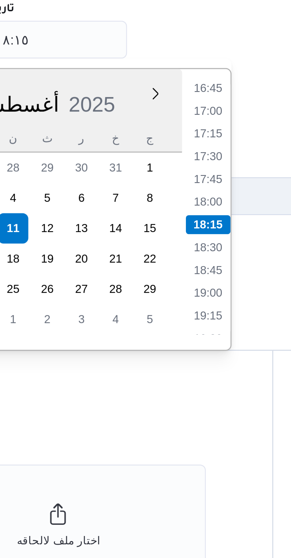
click at [188, 426] on li "18:00" at bounding box center [190, 425] width 14 height 6
type input "١١/٠٨/٢٠٢٥ ١٨:٠٠"
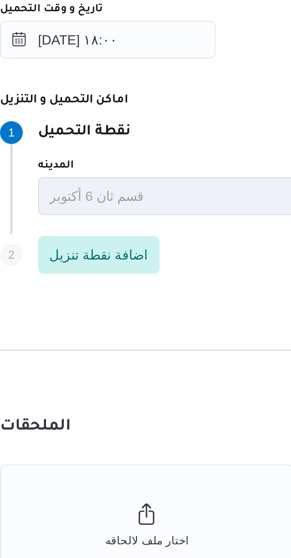
click at [139, 405] on p "نقطة التحميل" at bounding box center [124, 402] width 29 height 7
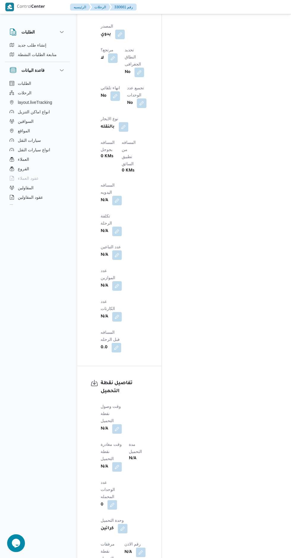
scroll to position [422, 0]
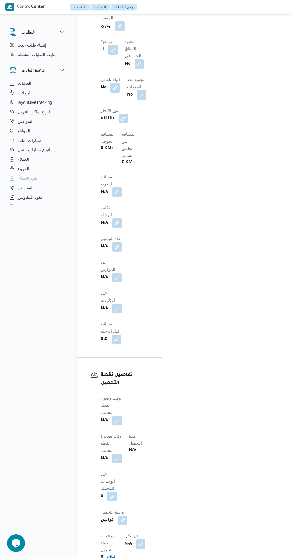
click at [117, 416] on button "button" at bounding box center [116, 420] width 9 height 9
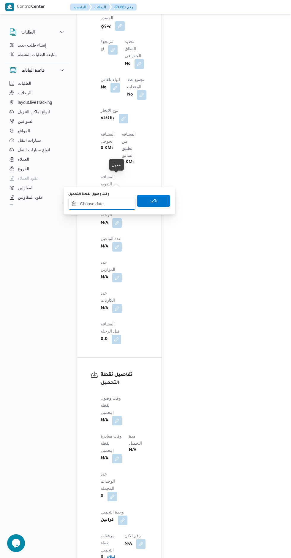
click at [94, 205] on input "وقت وصول نفطة التحميل" at bounding box center [101, 204] width 67 height 12
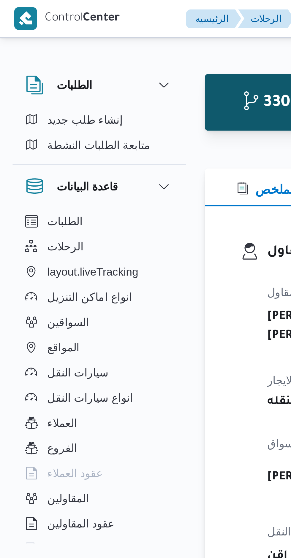
scroll to position [605, 0]
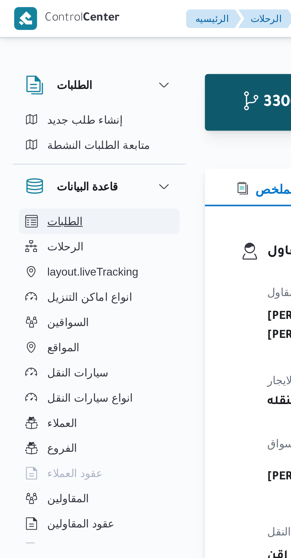
click at [56, 81] on button "الطلبات" at bounding box center [37, 83] width 60 height 9
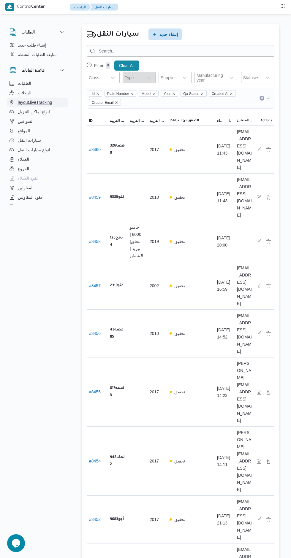
click at [19, 98] on button "layout.liveTracking" at bounding box center [37, 102] width 60 height 9
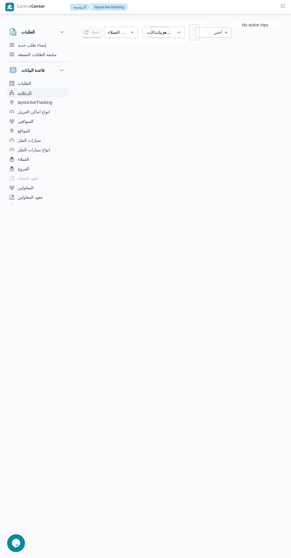
click at [22, 95] on span "الرحلات" at bounding box center [25, 92] width 14 height 7
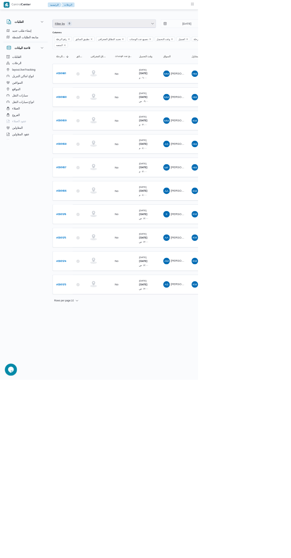
click at [131, 38] on span "Filter by 0" at bounding box center [152, 35] width 151 height 12
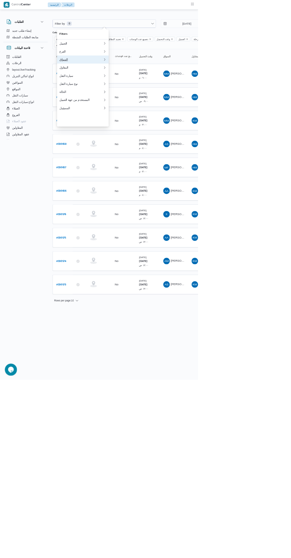
click at [107, 90] on div "السواق" at bounding box center [119, 87] width 64 height 5
type input "محمد مروان"
click at [114, 93] on span "[PERSON_NAME]" at bounding box center [125, 96] width 62 height 7
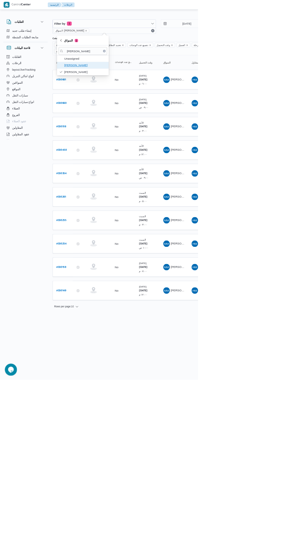
click at [108, 99] on span "[PERSON_NAME]" at bounding box center [125, 95] width 62 height 7
click at [267, 35] on input "4/8/2025" at bounding box center [269, 35] width 67 height 12
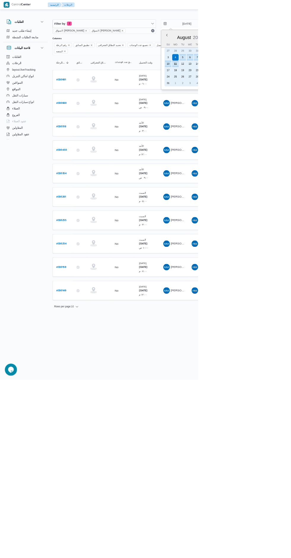
click at [251, 94] on div "10" at bounding box center [246, 93] width 9 height 9
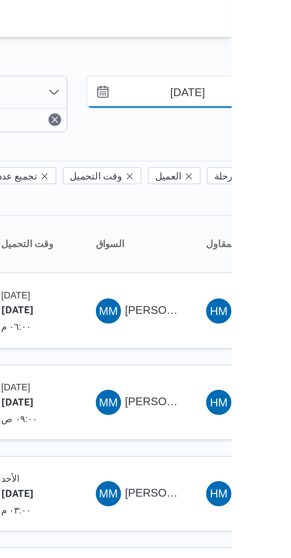
click at [261, 33] on input "10/8/2025" at bounding box center [269, 35] width 67 height 12
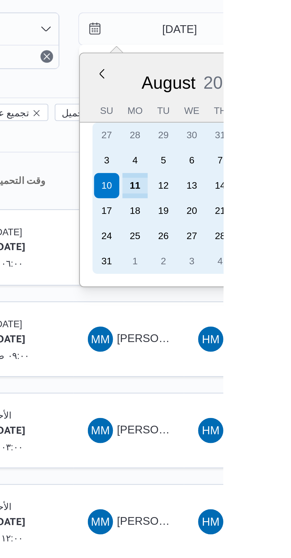
click at [256, 93] on div "11" at bounding box center [257, 93] width 9 height 9
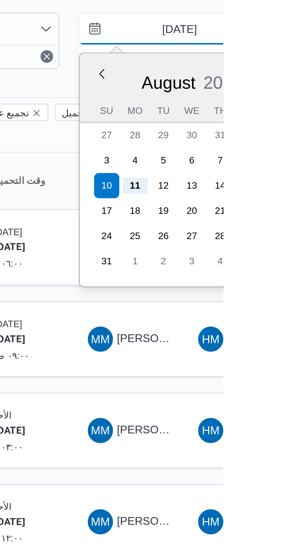
type input "11/8/2025"
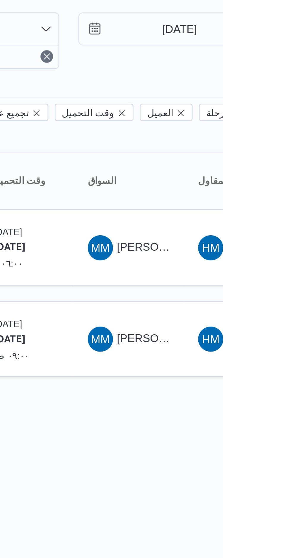
click at [244, 52] on div "Filter by 2 السواق: محمد مروان دياب السواق: محمد مروان دياب 11/8/2025 → 11/8/20…" at bounding box center [233, 39] width 318 height 28
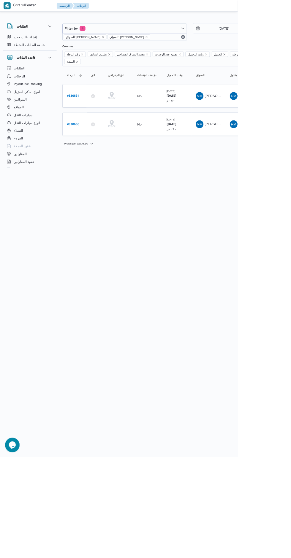
click at [84, 115] on b "# 330661" at bounding box center [90, 117] width 14 height 4
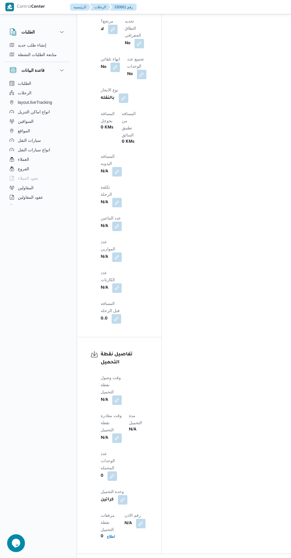
scroll to position [454, 0]
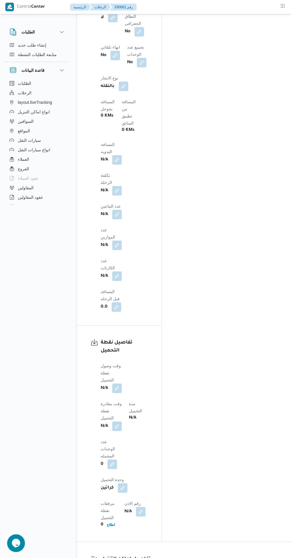
click at [114, 383] on button "button" at bounding box center [116, 387] width 9 height 9
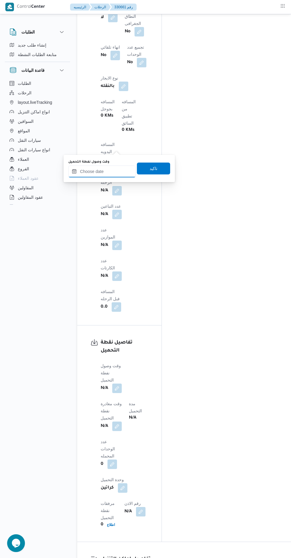
click at [100, 172] on input "وقت وصول نفطة التحميل" at bounding box center [101, 171] width 67 height 12
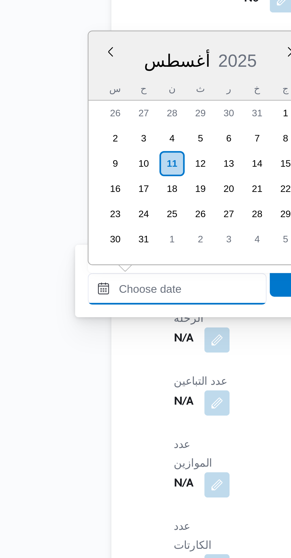
scroll to position [0, 0]
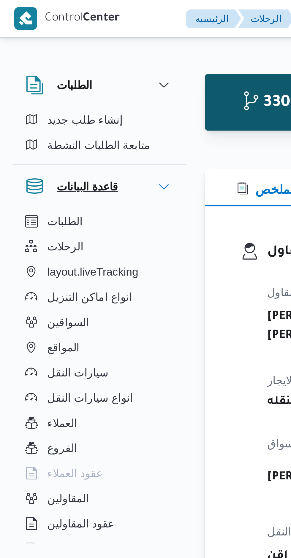
click at [50, 72] on button "قاعدة البيانات" at bounding box center [37, 70] width 56 height 7
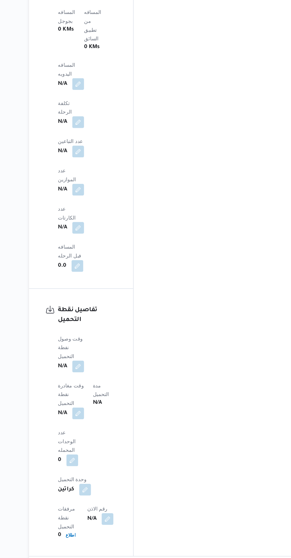
click at [115, 398] on button "button" at bounding box center [116, 402] width 9 height 9
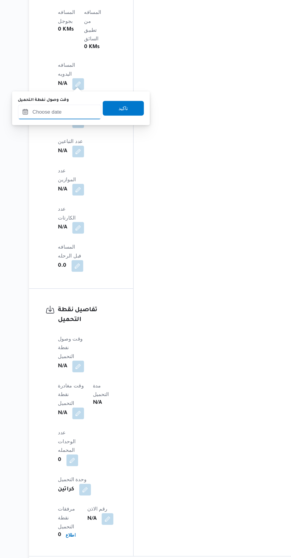
click at [103, 197] on input "وقت وصول نفطة التحميل" at bounding box center [101, 197] width 67 height 12
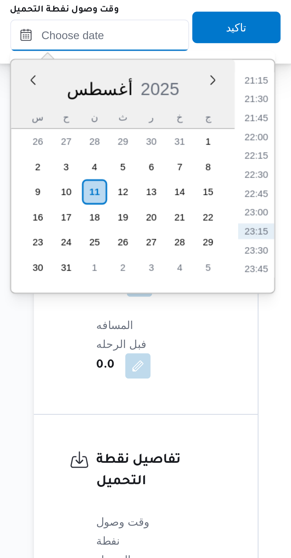
scroll to position [342, 0]
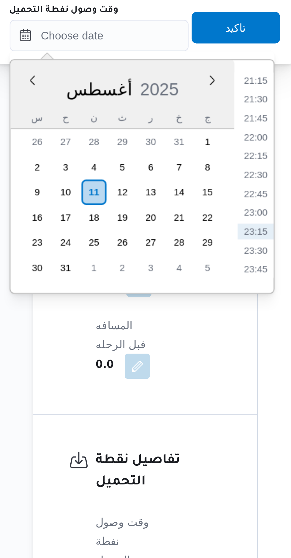
click at [160, 319] on li "21:30" at bounding box center [161, 318] width 14 height 6
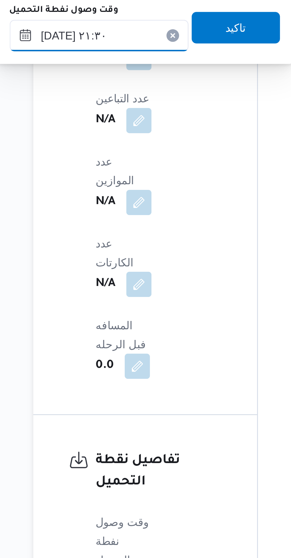
click at [83, 296] on input "[DATE] ٢١:٣٠" at bounding box center [101, 294] width 67 height 12
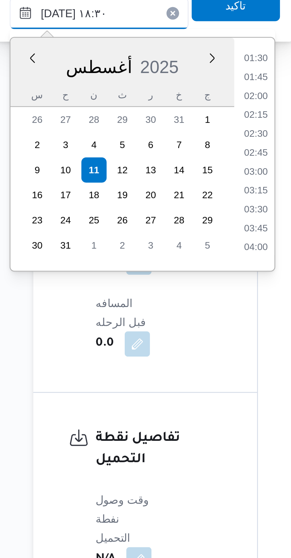
scroll to position [454, 0]
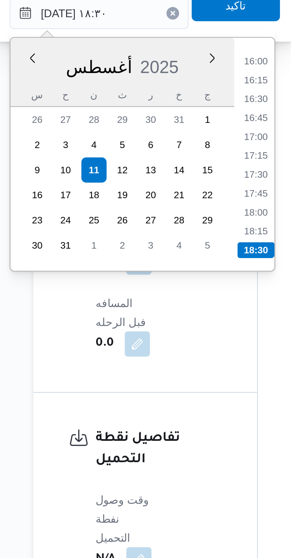
click at [162, 370] on li "18:00" at bounding box center [161, 369] width 14 height 6
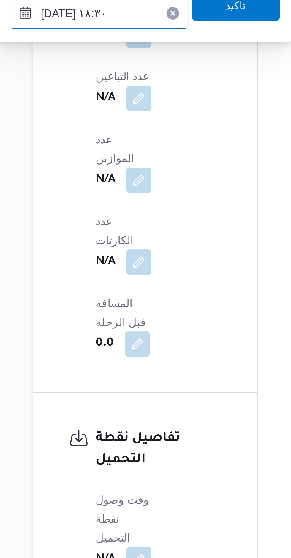
type input "[DATE] ١٨:٠٠"
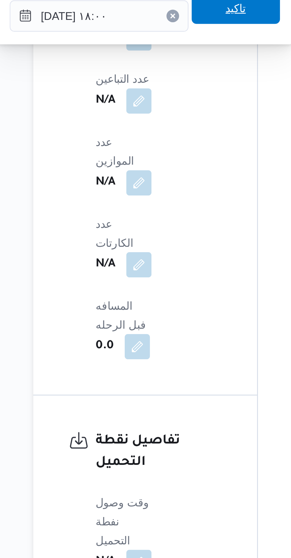
click at [138, 296] on span "تاكيد" at bounding box center [153, 291] width 33 height 12
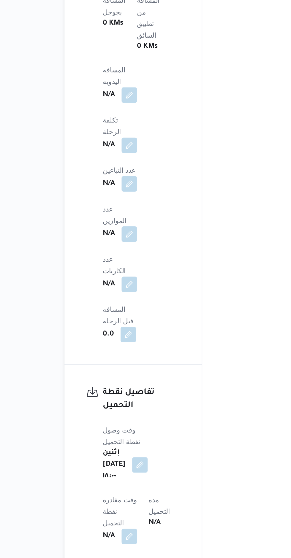
click at [122, 538] on button "button" at bounding box center [116, 542] width 9 height 9
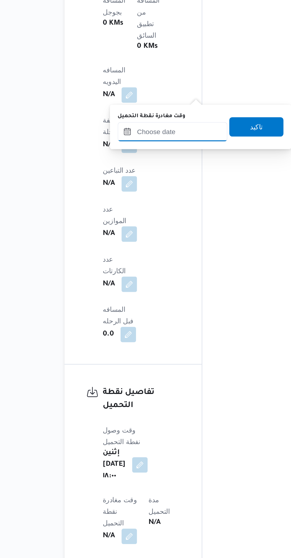
click at [135, 296] on input "وقت مغادرة نقطة التحميل" at bounding box center [143, 294] width 67 height 12
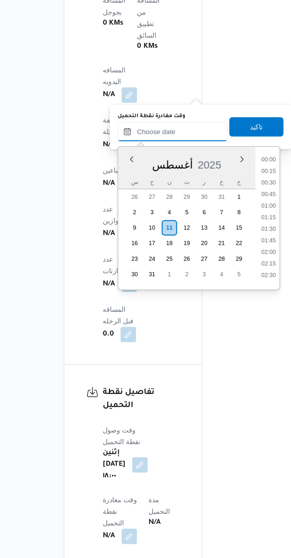
scroll to position [605, 0]
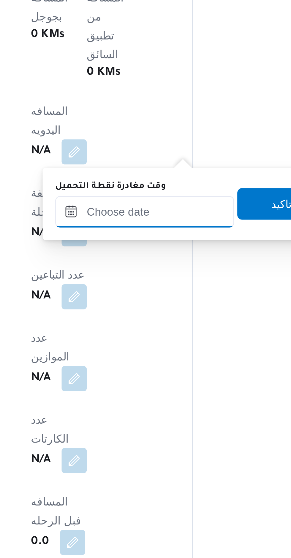
click at [138, 295] on input "وقت مغادرة نقطة التحميل" at bounding box center [143, 294] width 67 height 12
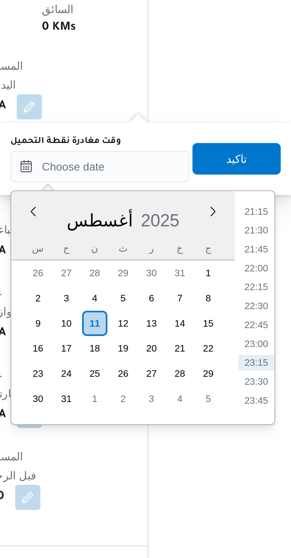
click at [201, 326] on li "21:15" at bounding box center [202, 326] width 14 height 6
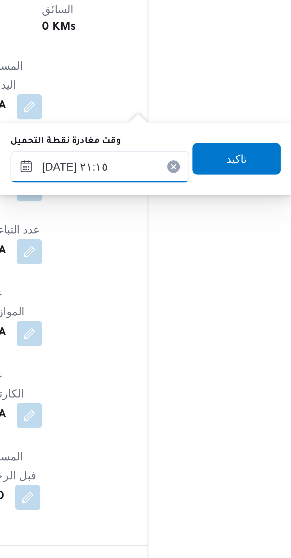
click at [150, 309] on input "[DATE] ٢١:١٥" at bounding box center [143, 309] width 67 height 12
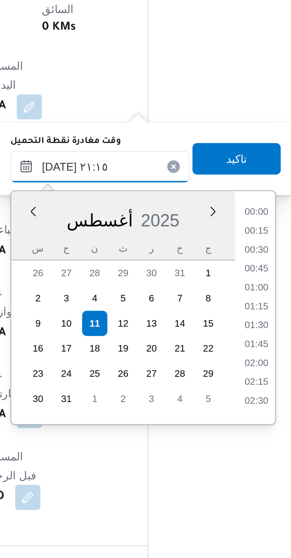
scroll to position [564, 0]
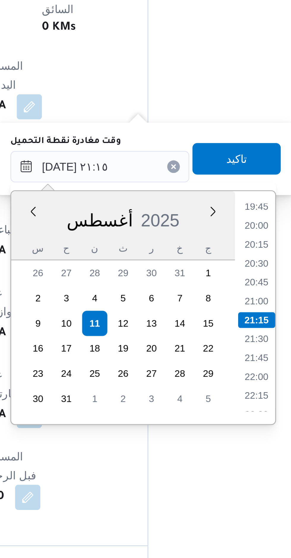
click at [201, 326] on li "19:45" at bounding box center [202, 324] width 14 height 6
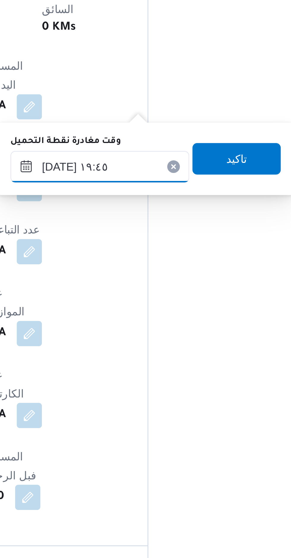
click at [144, 307] on input "[DATE] ١٩:٤٥" at bounding box center [143, 309] width 67 height 12
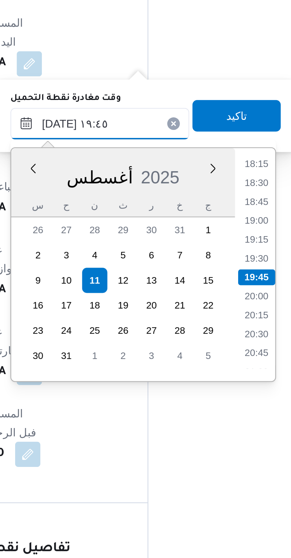
scroll to position [327, 0]
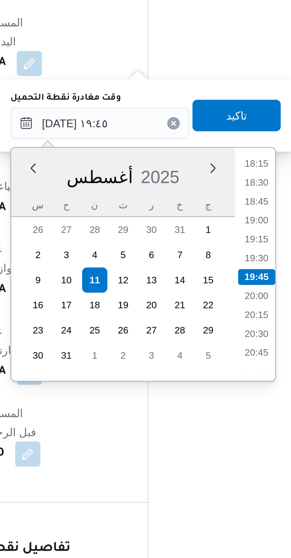
click at [203, 347] on li "19:00" at bounding box center [202, 346] width 14 height 6
type input "[DATE] ١٩:٠٠"
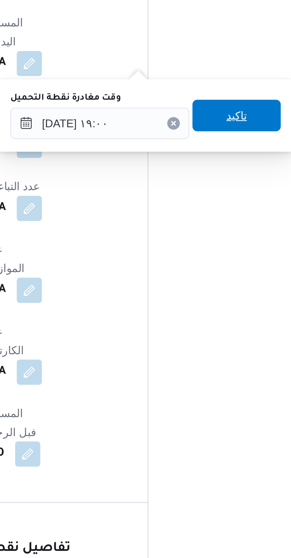
click at [180, 307] on span "تاكيد" at bounding box center [194, 306] width 33 height 12
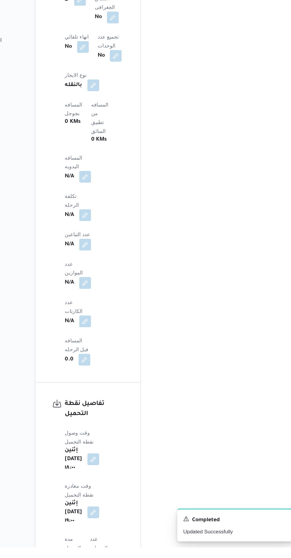
scroll to position [354, 0]
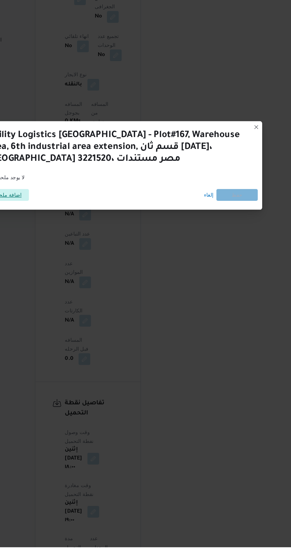
click at [66, 279] on span "اضافة ملحق" at bounding box center [55, 274] width 33 height 9
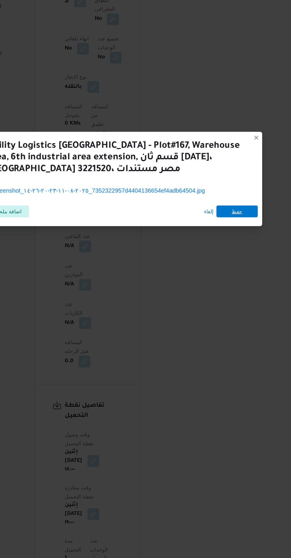
click at [250, 276] on span "حفظ" at bounding box center [238, 276] width 33 height 9
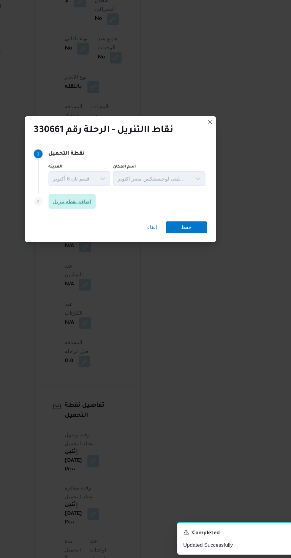
click at [100, 266] on span "اضافة نقطة تنزيل" at bounding box center [106, 268] width 31 height 7
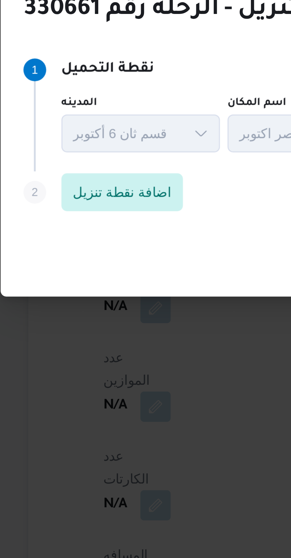
click at [100, 256] on div "قسم ثان 6 أكتوبر" at bounding box center [112, 251] width 50 height 12
click at [102, 275] on span "اضافة نقطة تنزيل" at bounding box center [106, 269] width 38 height 12
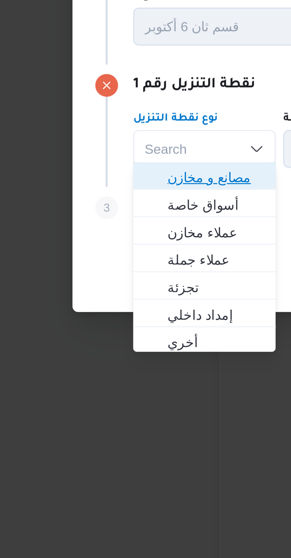
click at [59, 277] on span "مصانع و مخازن" at bounding box center [73, 278] width 40 height 9
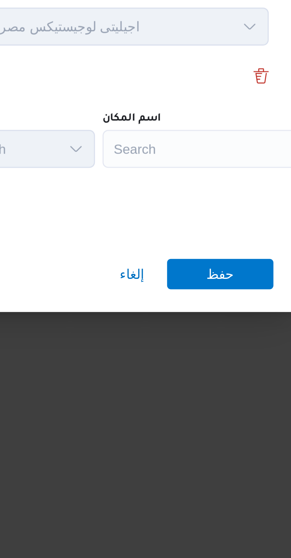
click at [211, 269] on div "Search" at bounding box center [236, 270] width 74 height 12
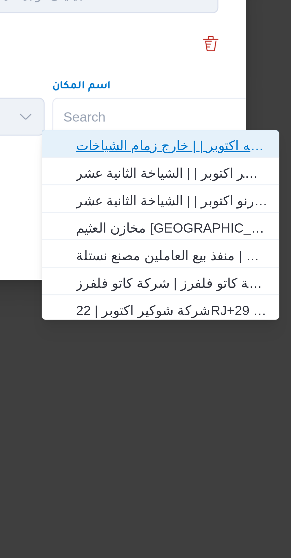
click at [221, 278] on span "مصنع نستله اكتوبر | | خارج زمام الشياخات" at bounding box center [236, 278] width 60 height 7
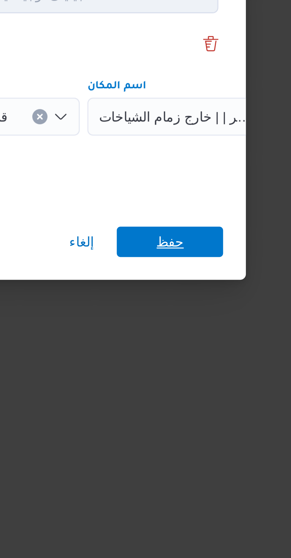
click at [230, 304] on span "حفظ" at bounding box center [235, 308] width 33 height 9
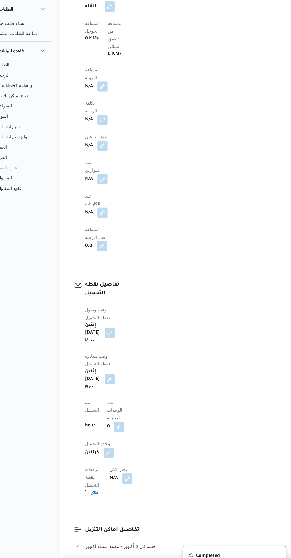
scroll to position [541, 0]
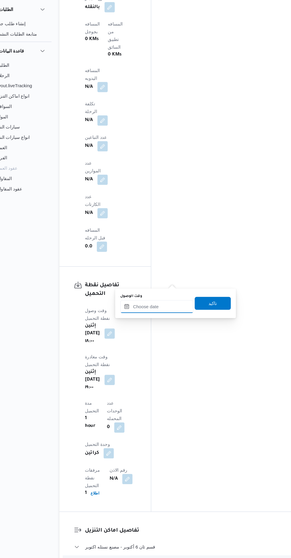
click at [173, 305] on input "وقت الوصول" at bounding box center [166, 306] width 67 height 12
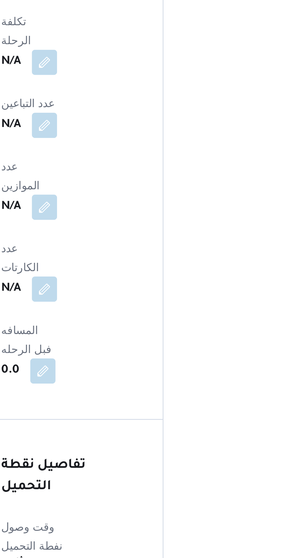
scroll to position [352, 0]
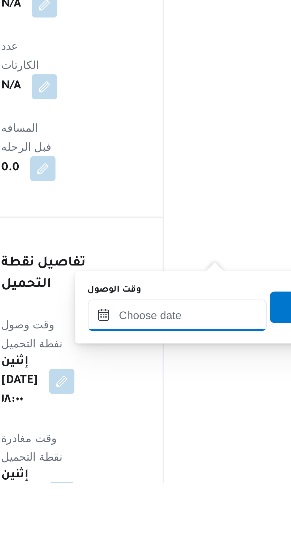
click at [170, 492] on input "وقت الوصول" at bounding box center [166, 495] width 67 height 12
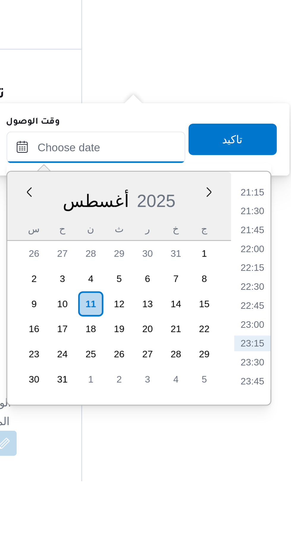
scroll to position [415, 0]
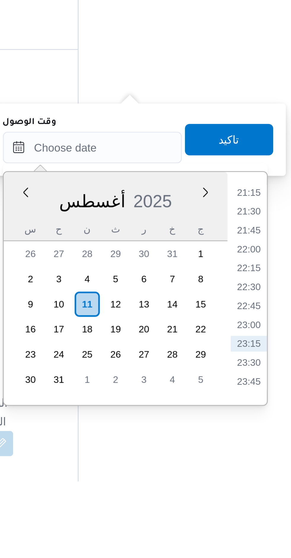
click at [225, 454] on li "21:30" at bounding box center [226, 456] width 14 height 6
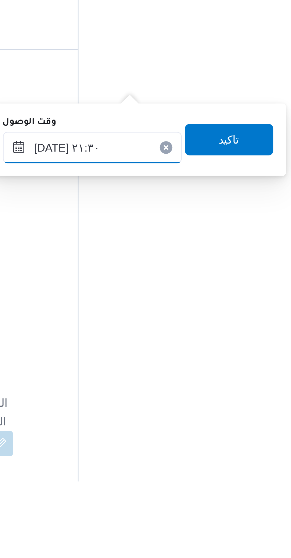
click at [147, 433] on input "١١/٠٨/٢٠٢٥ ٢١:٣٠" at bounding box center [166, 432] width 67 height 12
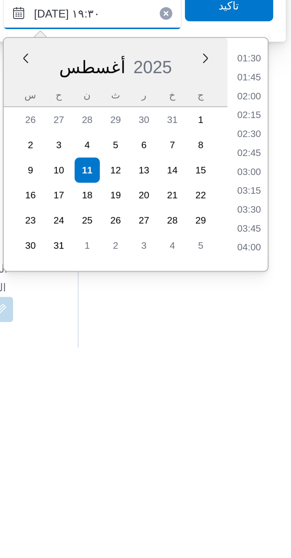
scroll to position [483, 0]
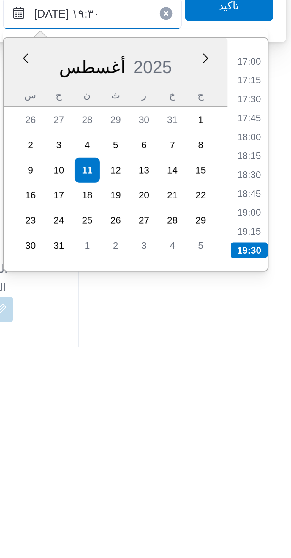
type input "١١/٠٨/٢٠٢٥ ١٩:٣٠"
click at [227, 520] on li "19:30" at bounding box center [226, 521] width 14 height 6
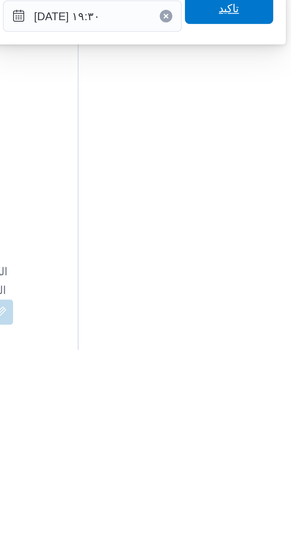
click at [202, 433] on span "تاكيد" at bounding box center [218, 429] width 33 height 12
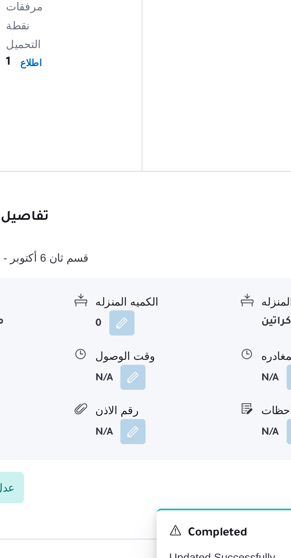
scroll to position [415, 0]
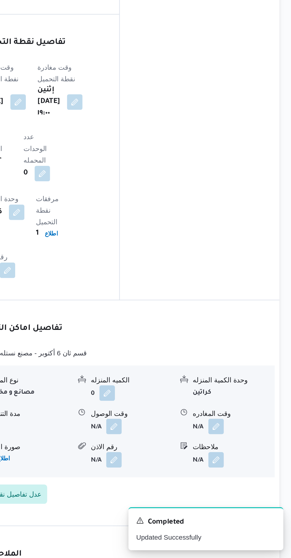
click at [247, 472] on button "button" at bounding box center [244, 476] width 9 height 9
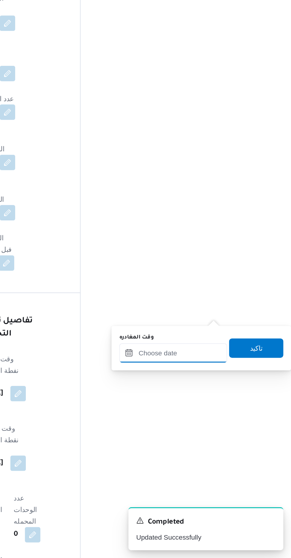
click at [225, 431] on input "وقت المغادره" at bounding box center [218, 432] width 66 height 12
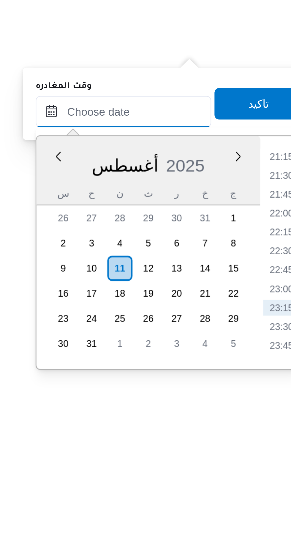
scroll to position [414, 0]
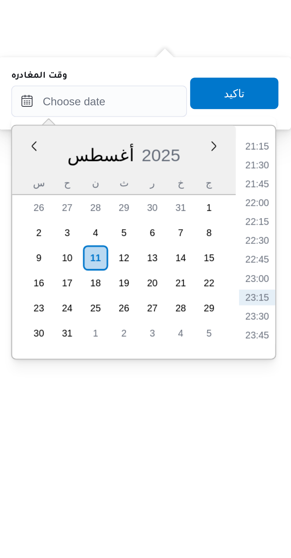
click at [277, 472] on li "22:00" at bounding box center [278, 470] width 14 height 6
type input "١١/٠٨/٢٠٢٥ ٢٢:٠٠"
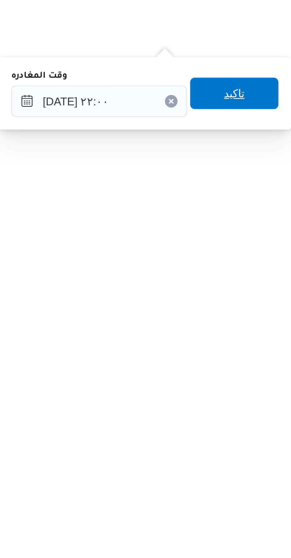
click at [275, 432] on span "تاكيد" at bounding box center [269, 429] width 33 height 12
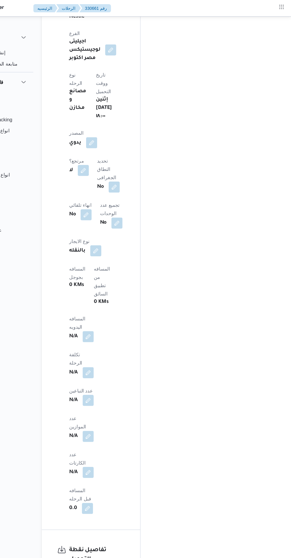
click at [122, 283] on button "button" at bounding box center [116, 287] width 9 height 9
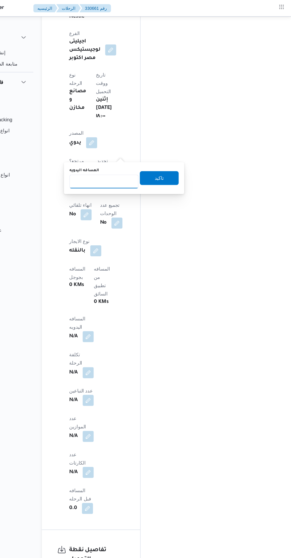
click at [121, 155] on input "المسافه اليدويه" at bounding box center [130, 155] width 59 height 12
type input "4"
click at [174, 151] on span "تاكيد" at bounding box center [178, 152] width 8 height 7
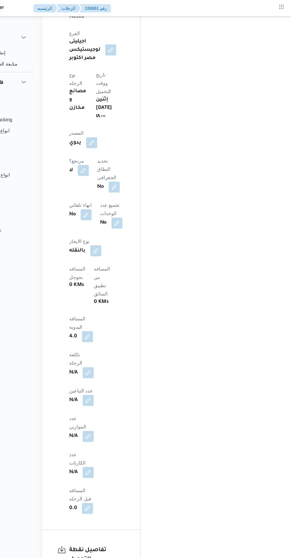
scroll to position [159, 0]
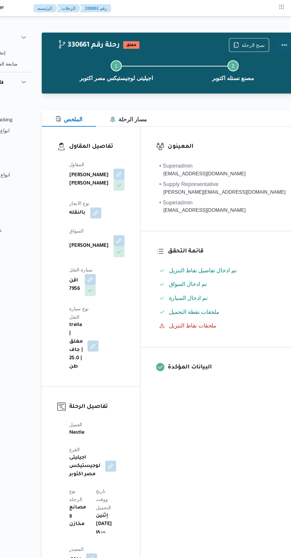
click at [279, 41] on button "Actions" at bounding box center [285, 39] width 12 height 12
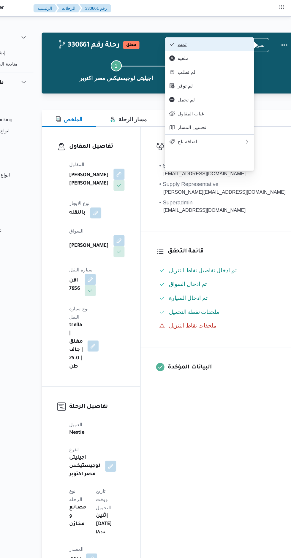
click at [247, 40] on span "تمت" at bounding box center [224, 38] width 62 height 5
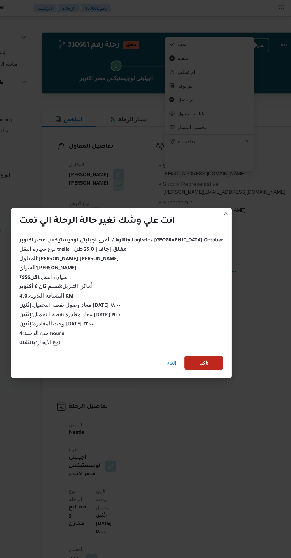
click at [212, 312] on span "تأكيد" at bounding box center [215, 311] width 33 height 12
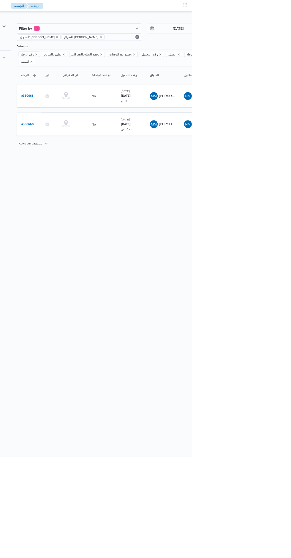
scroll to position [0, 9]
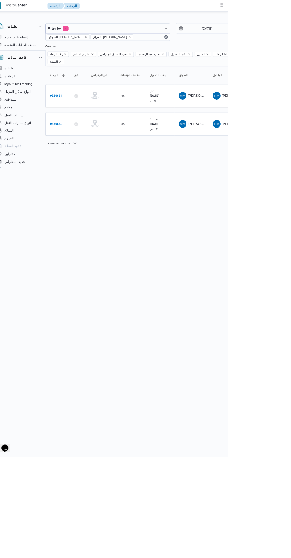
scroll to position [0, 9]
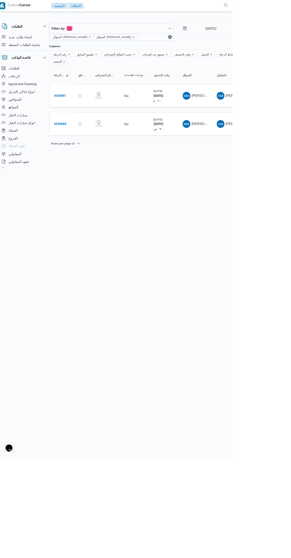
click at [83, 115] on b "# 330661" at bounding box center [80, 117] width 14 height 4
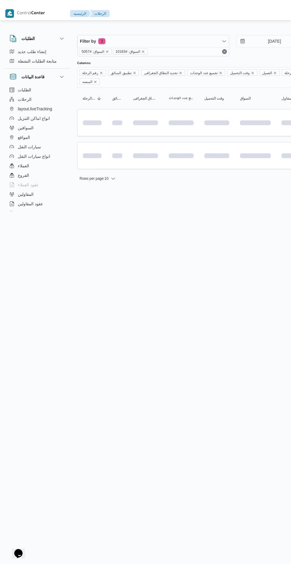
scroll to position [0, 9]
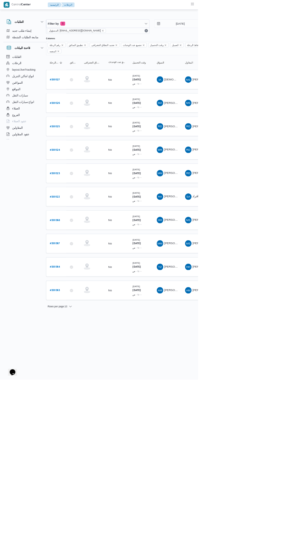
click at [84, 285] on link "# 330522" at bounding box center [80, 289] width 15 height 8
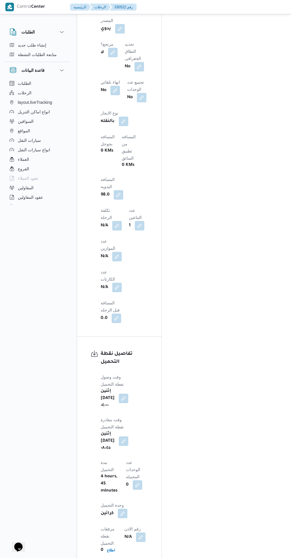
scroll to position [485, 0]
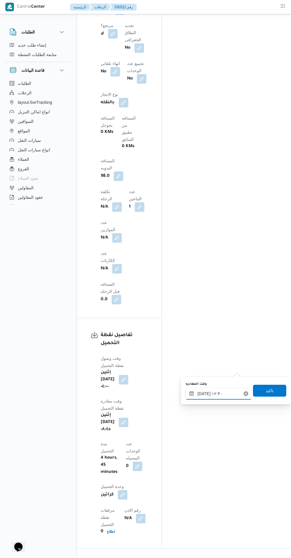
click at [226, 391] on input "[DATE] ١٢:٣٠" at bounding box center [218, 393] width 66 height 12
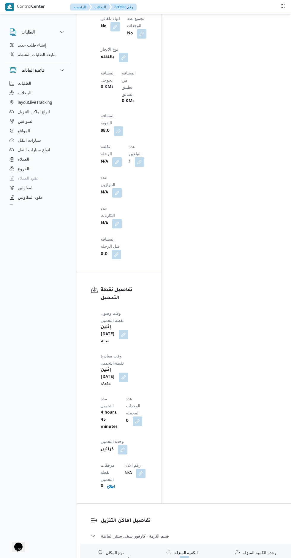
scroll to position [544, 0]
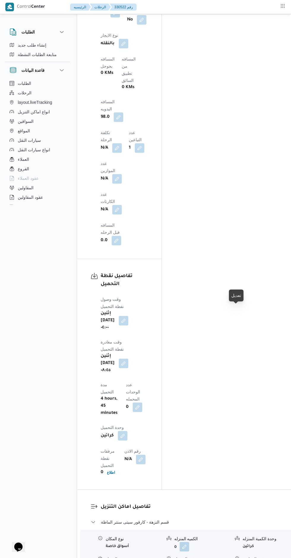
click at [276, 557] on button "button" at bounding box center [280, 566] width 9 height 9
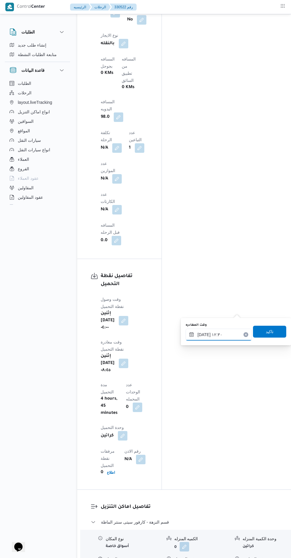
click at [219, 334] on input "[DATE] ١٢:٣٠" at bounding box center [218, 334] width 66 height 12
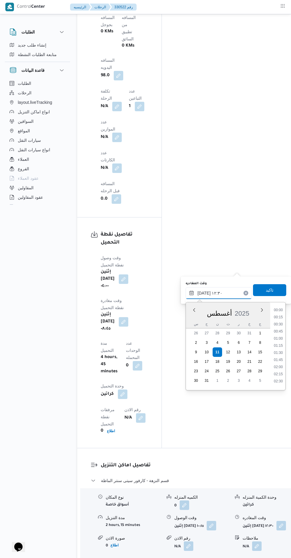
scroll to position [315, 0]
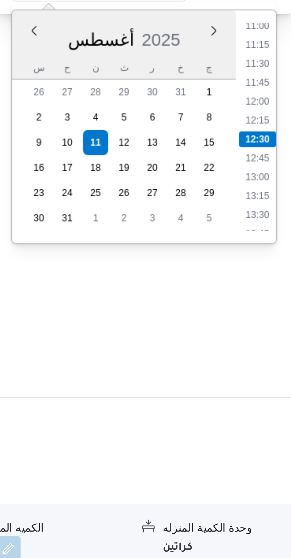
click at [280, 375] on li "13:30" at bounding box center [278, 375] width 14 height 6
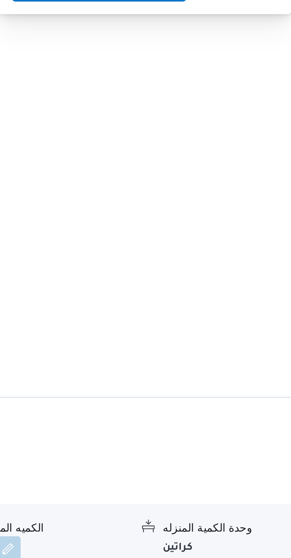
scroll to position [589, 0]
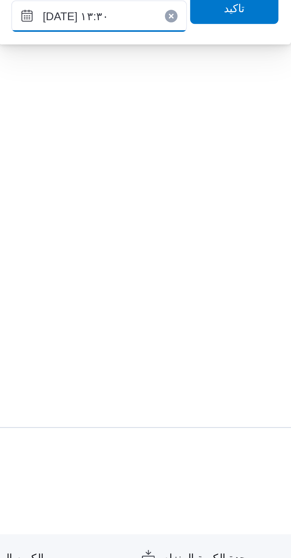
click at [225, 291] on input "[DATE] ١٣:٣٠" at bounding box center [218, 289] width 66 height 12
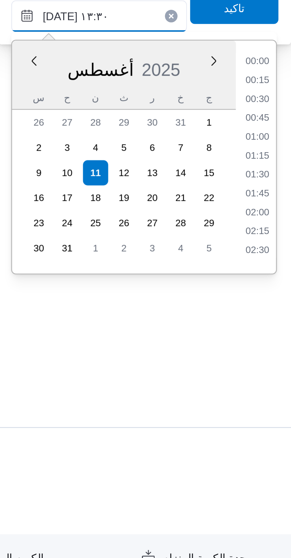
scroll to position [343, 0]
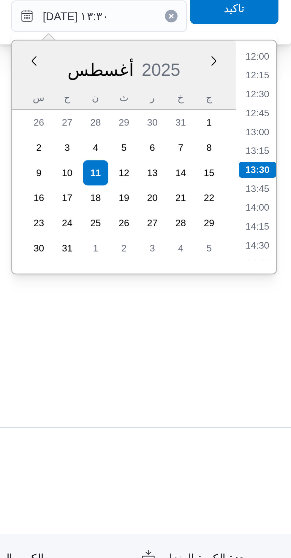
click at [278, 375] on li "14:30" at bounding box center [278, 375] width 14 height 6
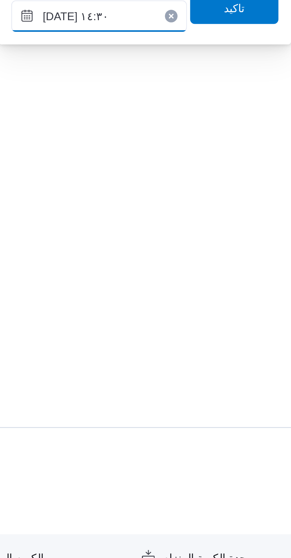
click at [225, 292] on input "[DATE] ١٤:٣٠" at bounding box center [218, 289] width 66 height 12
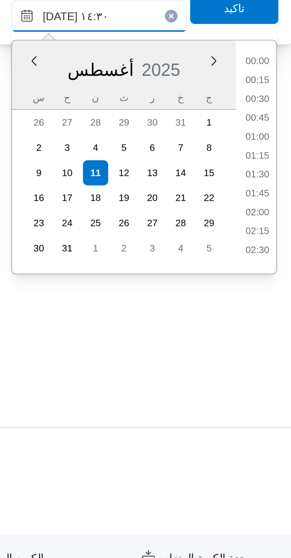
scroll to position [372, 0]
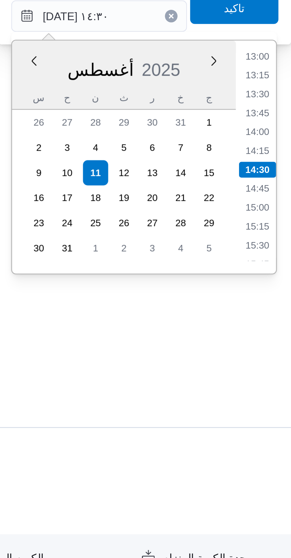
click at [279, 374] on li "15:30" at bounding box center [278, 375] width 14 height 6
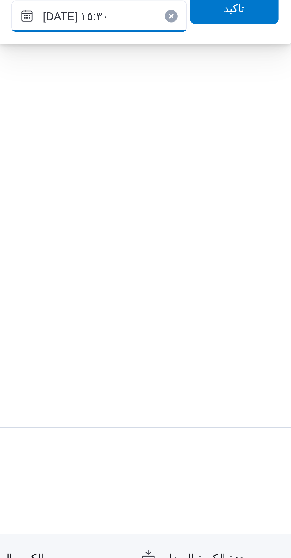
click at [225, 291] on input "[DATE] ١٥:٣٠" at bounding box center [218, 289] width 66 height 12
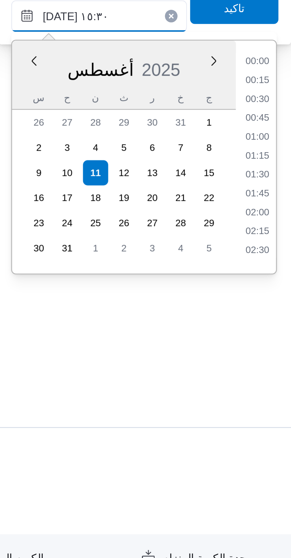
scroll to position [400, 0]
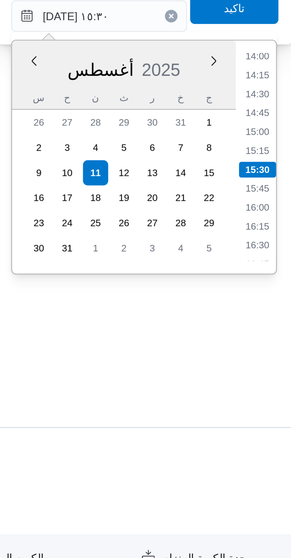
click at [278, 376] on li "16:30" at bounding box center [278, 375] width 14 height 6
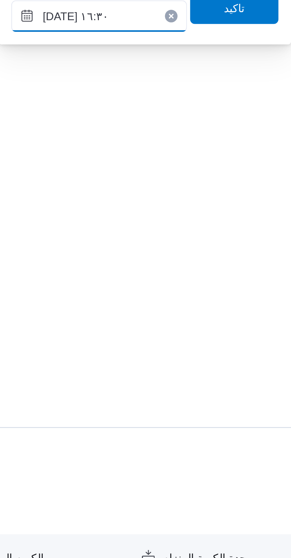
click at [223, 291] on input "[DATE] ١٦:٣٠" at bounding box center [218, 289] width 66 height 12
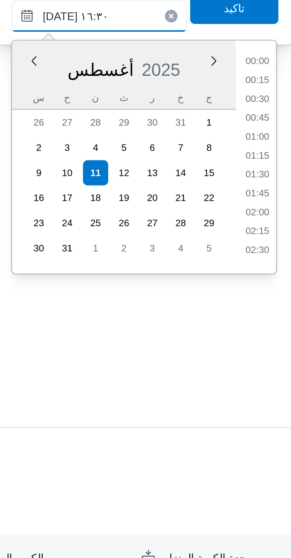
scroll to position [429, 0]
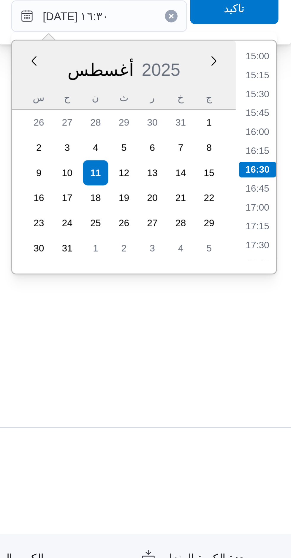
click at [280, 355] on li "16:45" at bounding box center [278, 354] width 14 height 6
type input "[DATE] ١٦:٤٥"
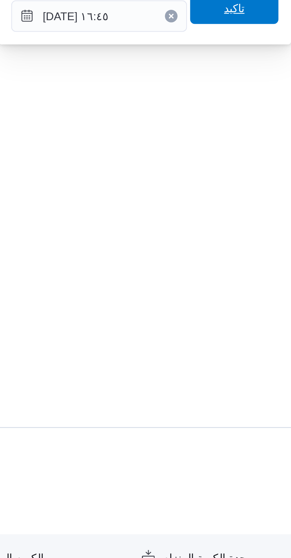
click at [253, 290] on span "تاكيد" at bounding box center [269, 286] width 33 height 12
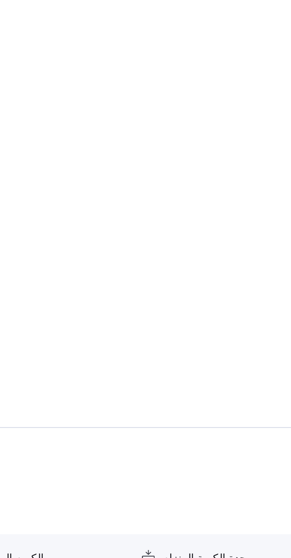
scroll to position [570, 0]
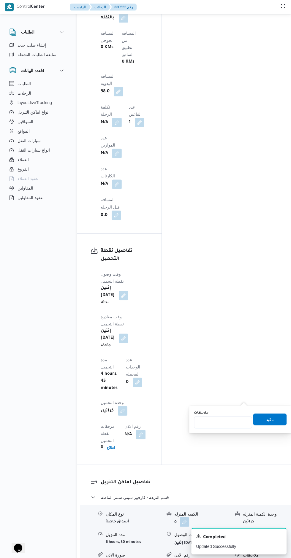
click at [223, 422] on input "ملاحظات" at bounding box center [223, 421] width 58 height 12
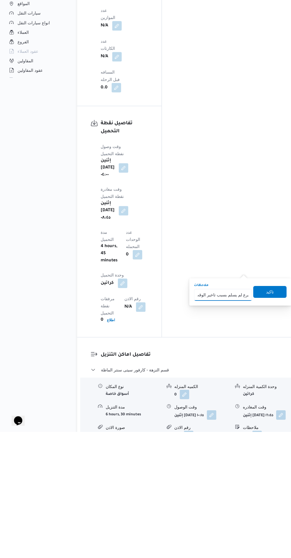
type input "الفرع لم يسلم بسبب تاخير الوقت"
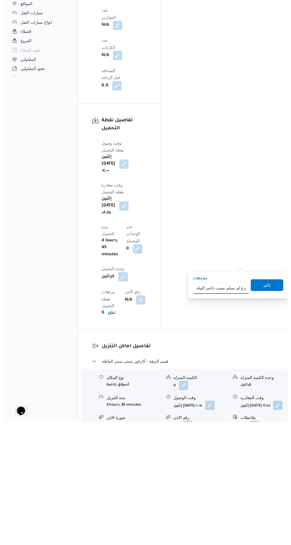
scroll to position [0, 4]
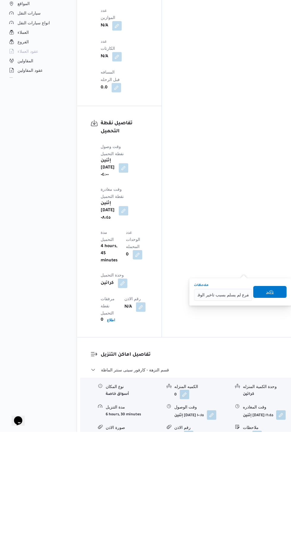
click at [270, 418] on span "تاكيد" at bounding box center [269, 418] width 33 height 12
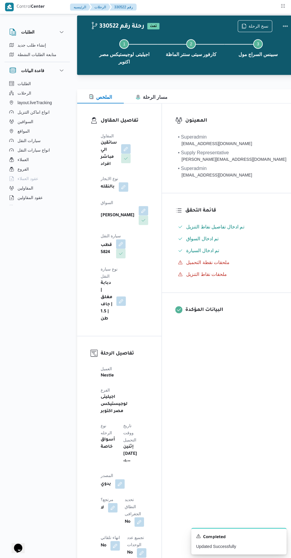
scroll to position [0, 0]
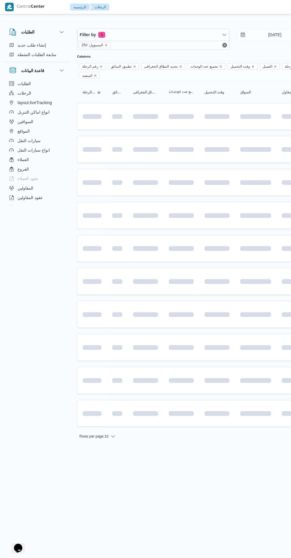
scroll to position [0, 9]
